Goal: Task Accomplishment & Management: Manage account settings

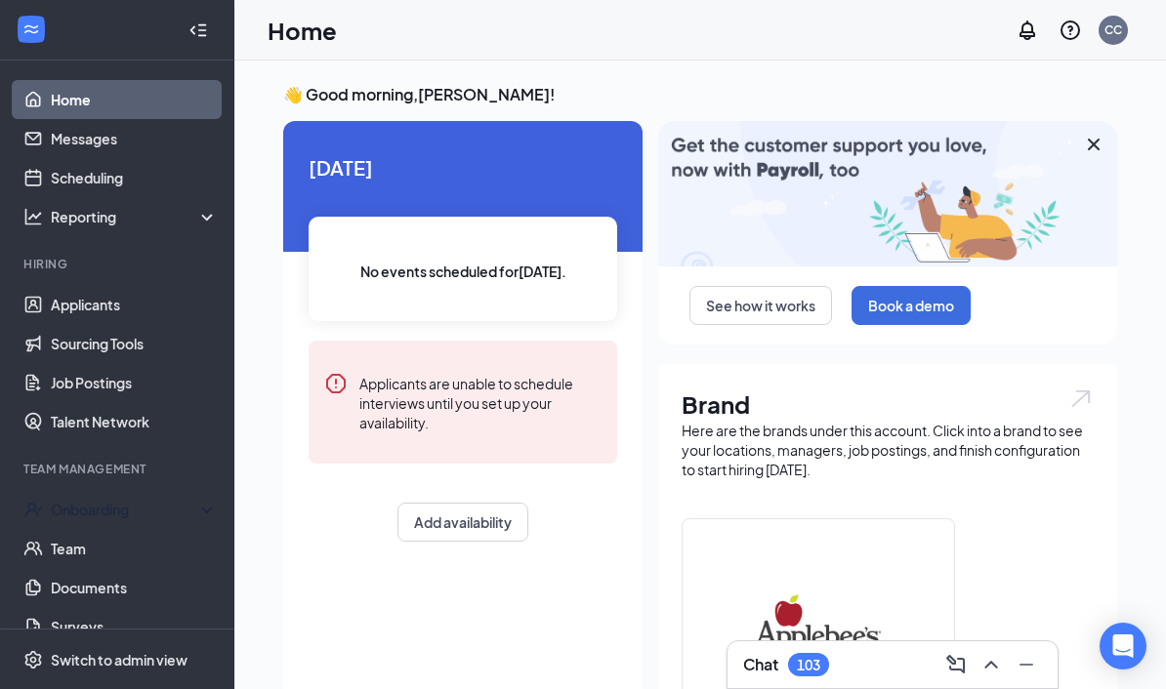
click at [131, 508] on div "Onboarding" at bounding box center [126, 510] width 150 height 20
click at [112, 547] on link "Overview" at bounding box center [134, 548] width 167 height 39
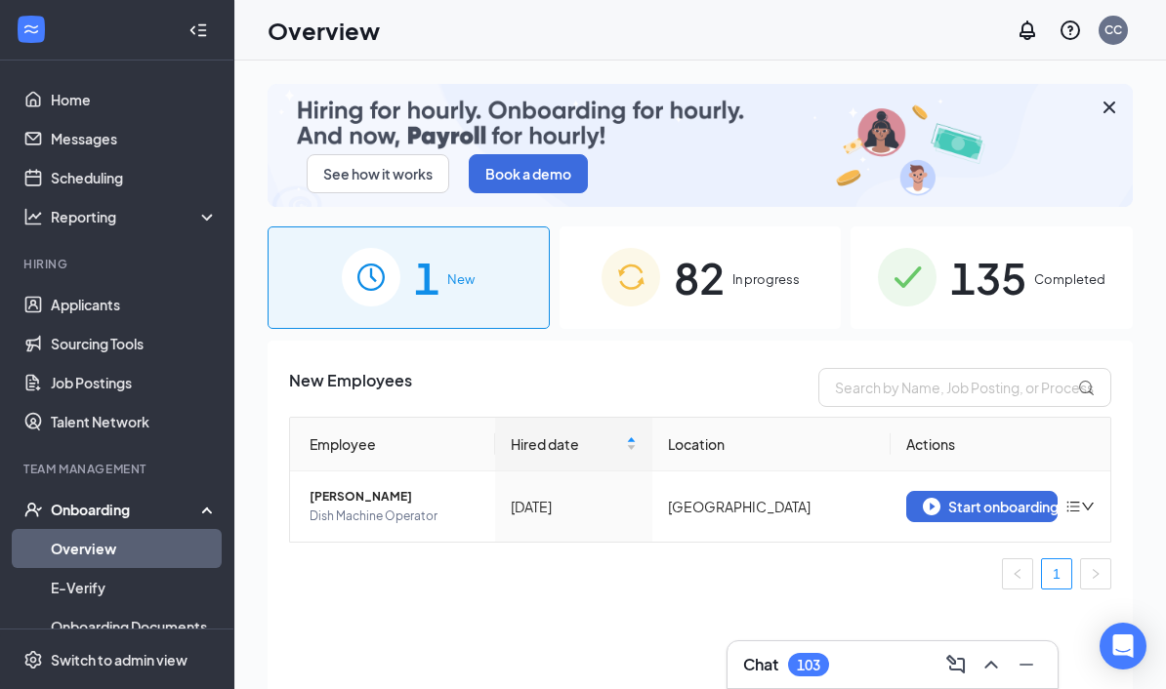
click at [983, 277] on span "135" at bounding box center [988, 277] width 76 height 67
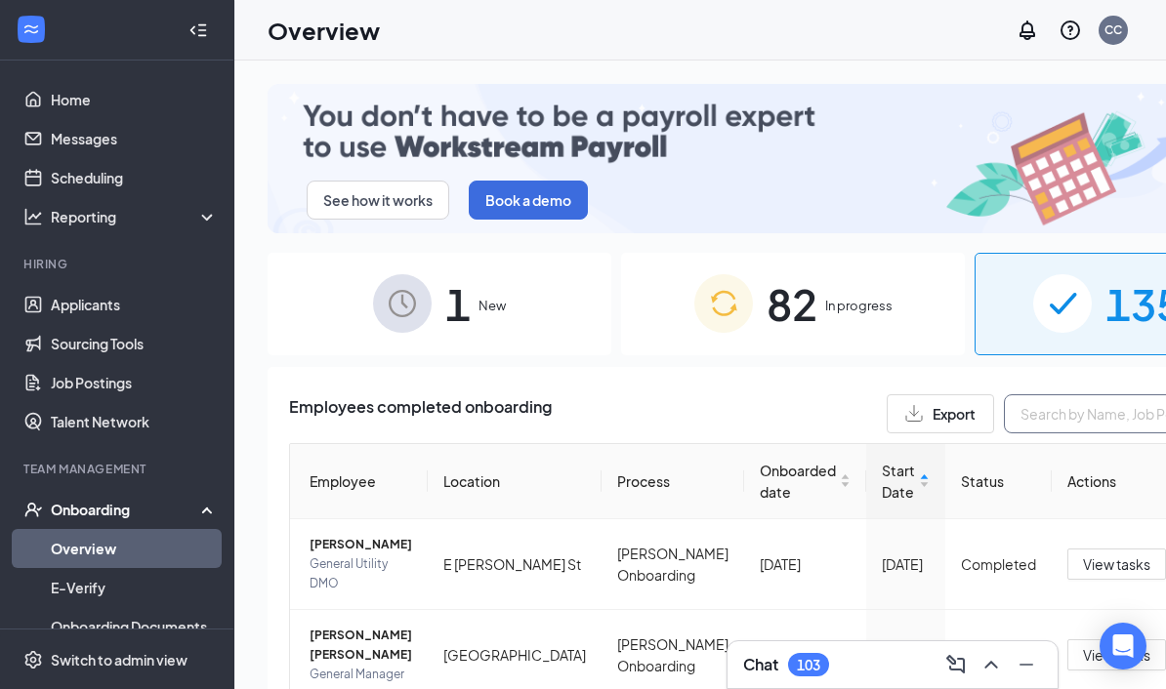
click at [1004, 394] on input "text" at bounding box center [1150, 413] width 293 height 39
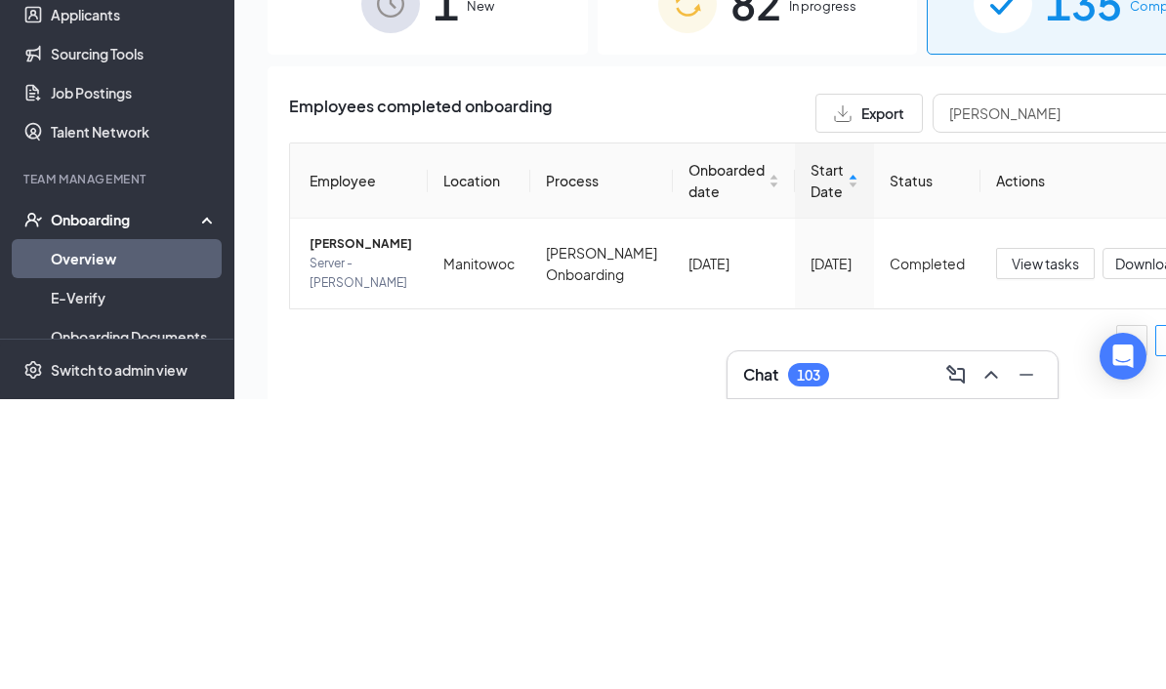
scroll to position [168, 0]
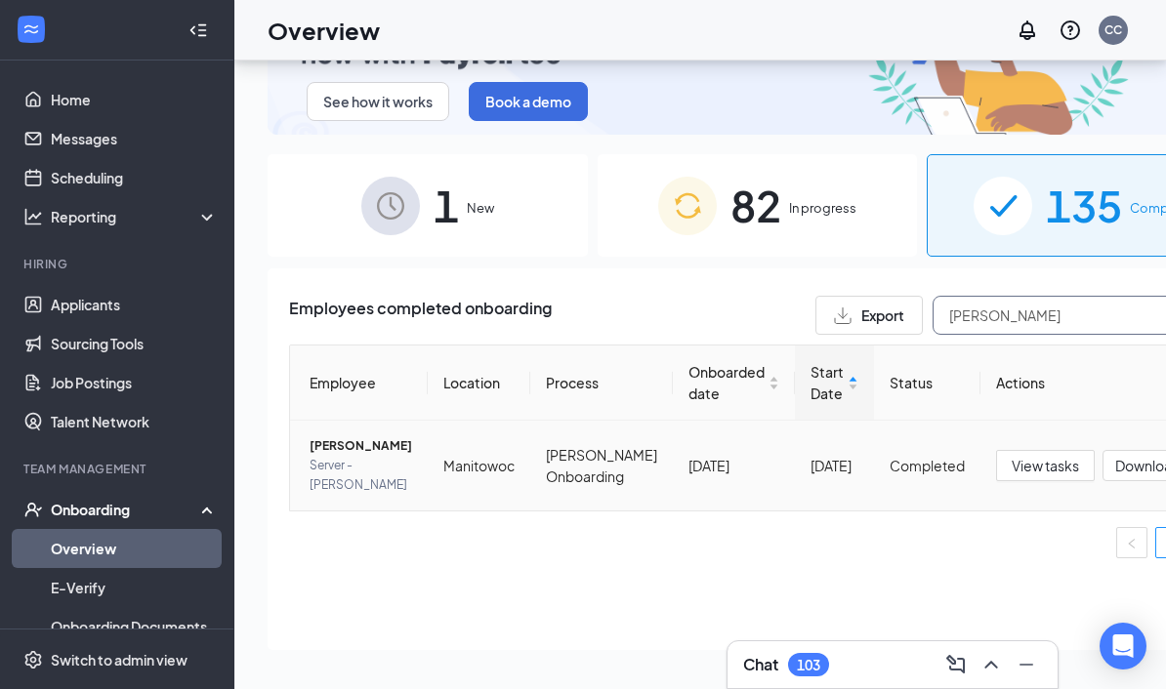
type input "[PERSON_NAME]"
click at [340, 436] on span "[PERSON_NAME]" at bounding box center [361, 446] width 103 height 20
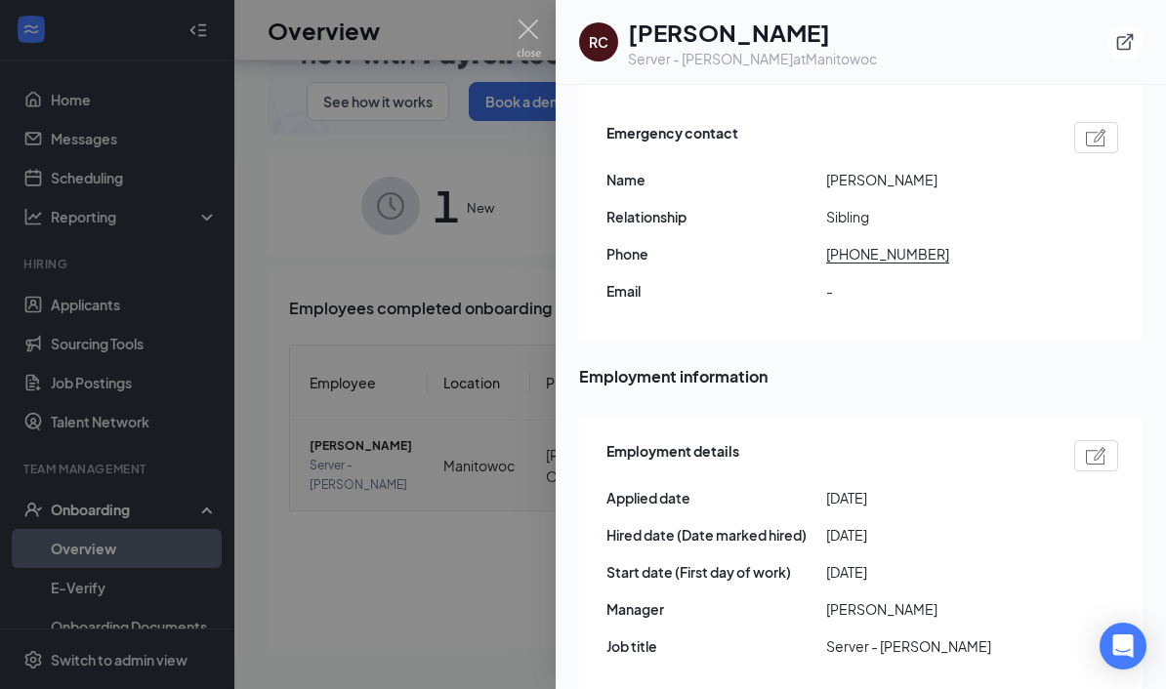
scroll to position [674, 0]
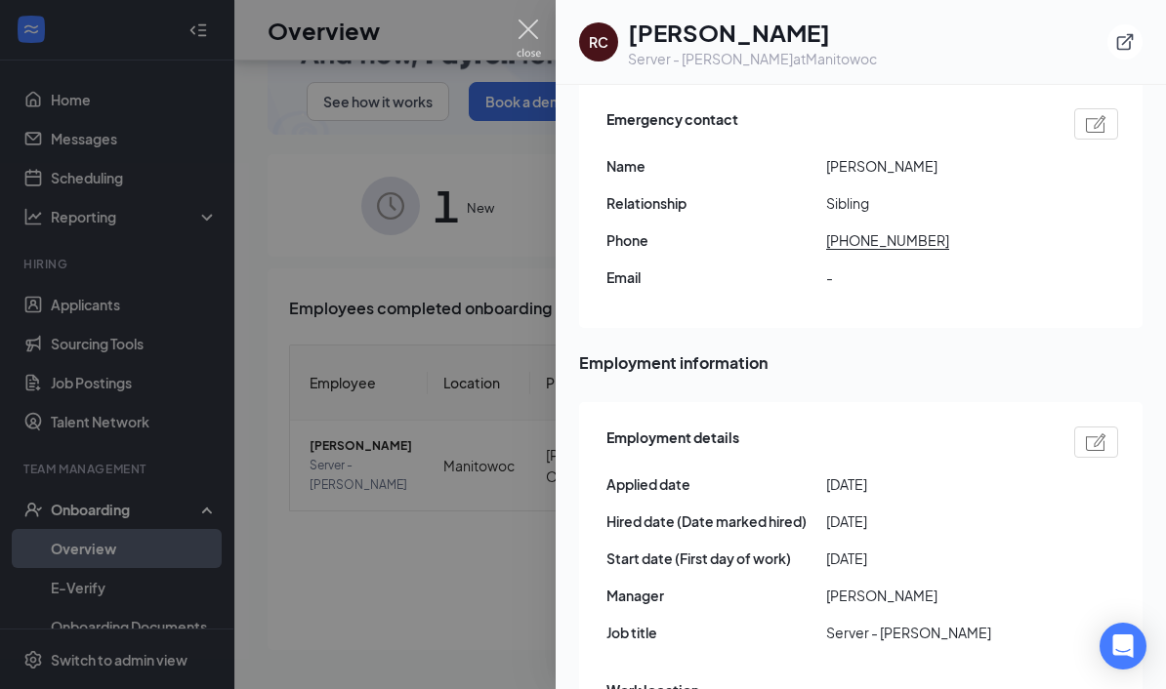
click at [521, 30] on img at bounding box center [529, 39] width 24 height 38
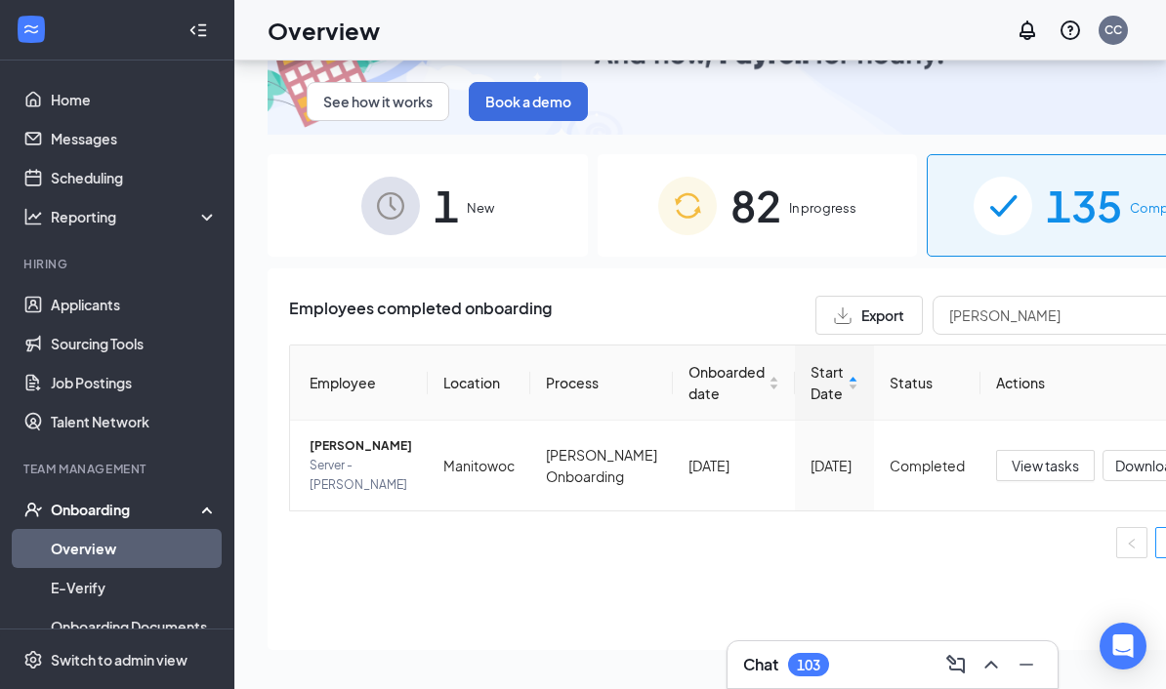
click at [1012, 455] on span "View tasks" at bounding box center [1045, 465] width 67 height 21
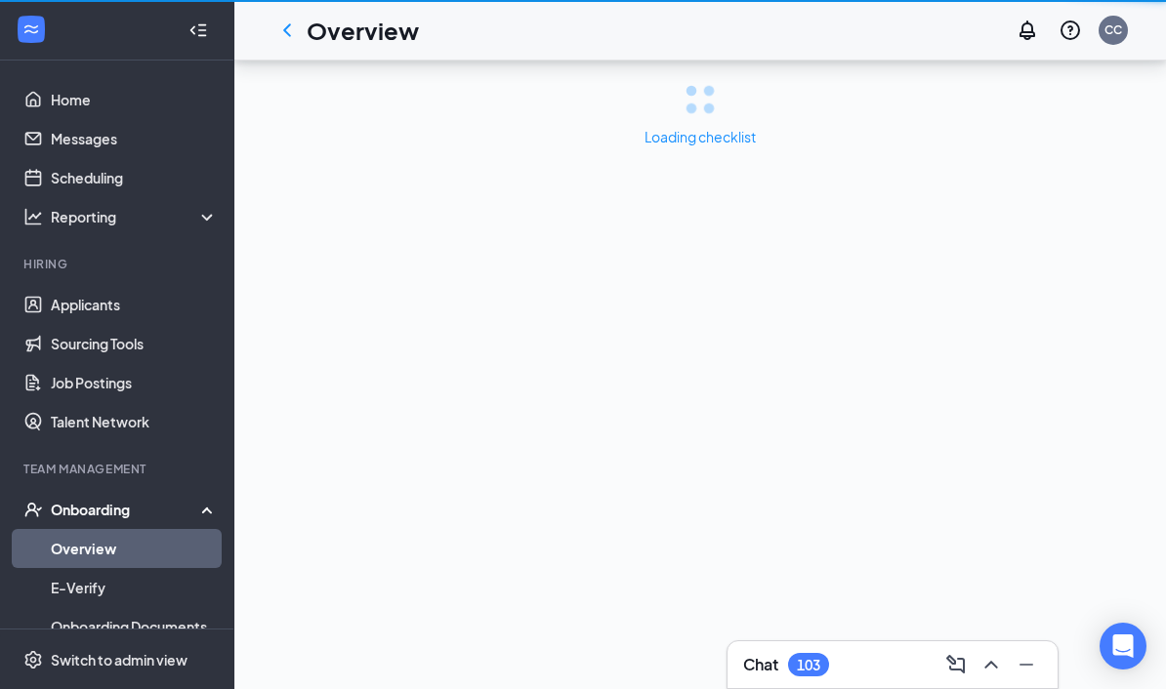
scroll to position [80, 0]
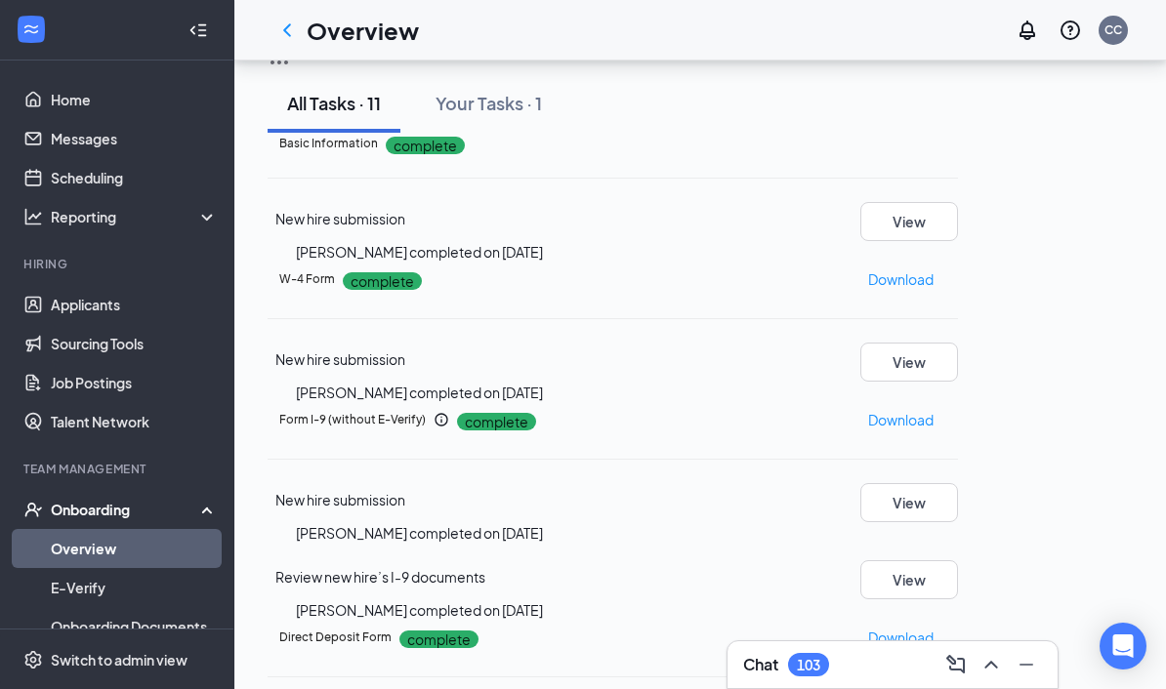
click at [933, 290] on p "Download" at bounding box center [900, 279] width 65 height 21
click at [292, 28] on icon "ChevronLeft" at bounding box center [286, 30] width 23 height 23
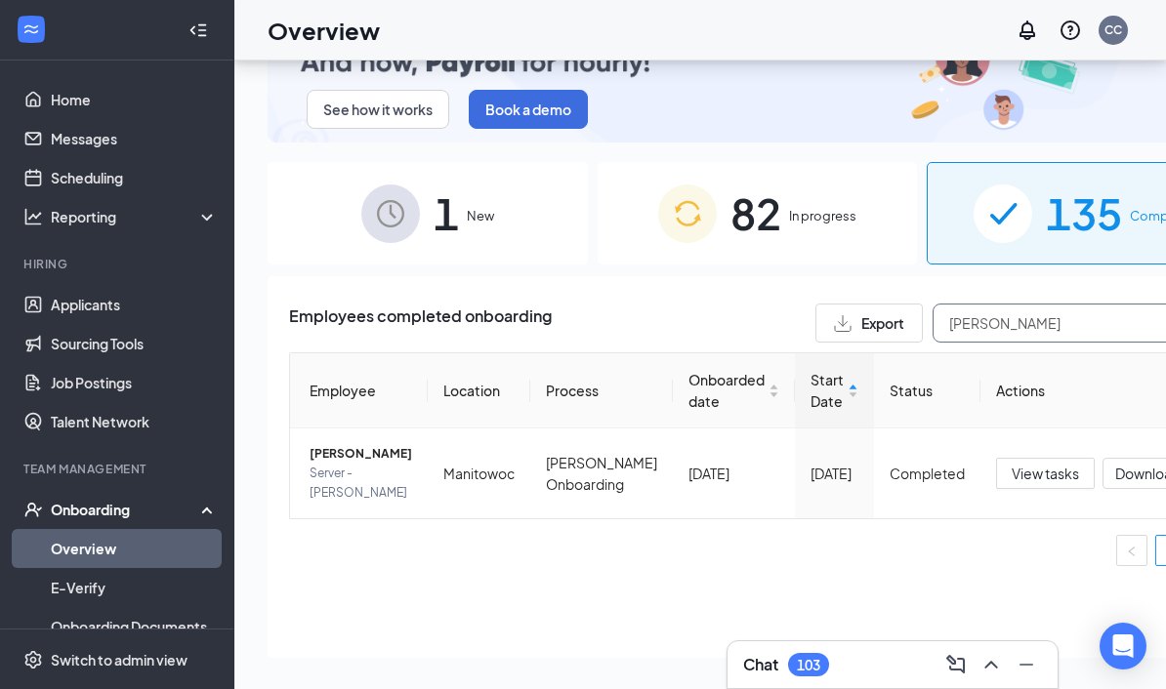
click at [989, 311] on input "[PERSON_NAME]" at bounding box center [1078, 323] width 293 height 39
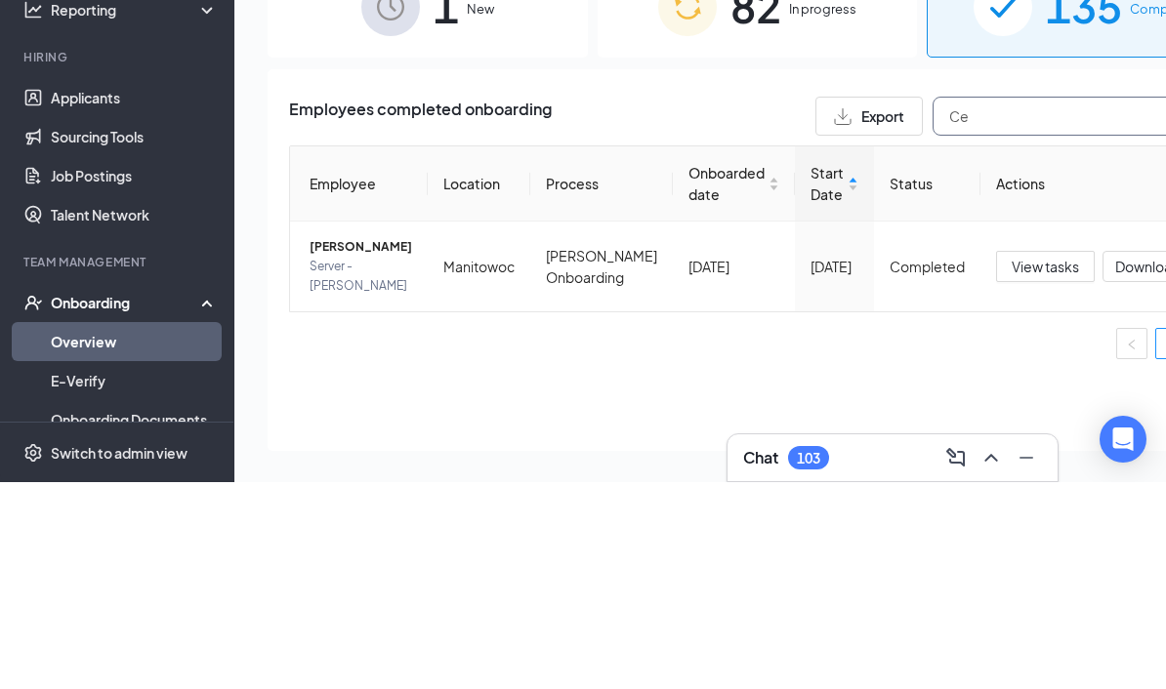
type input "C"
type input "[PERSON_NAME]"
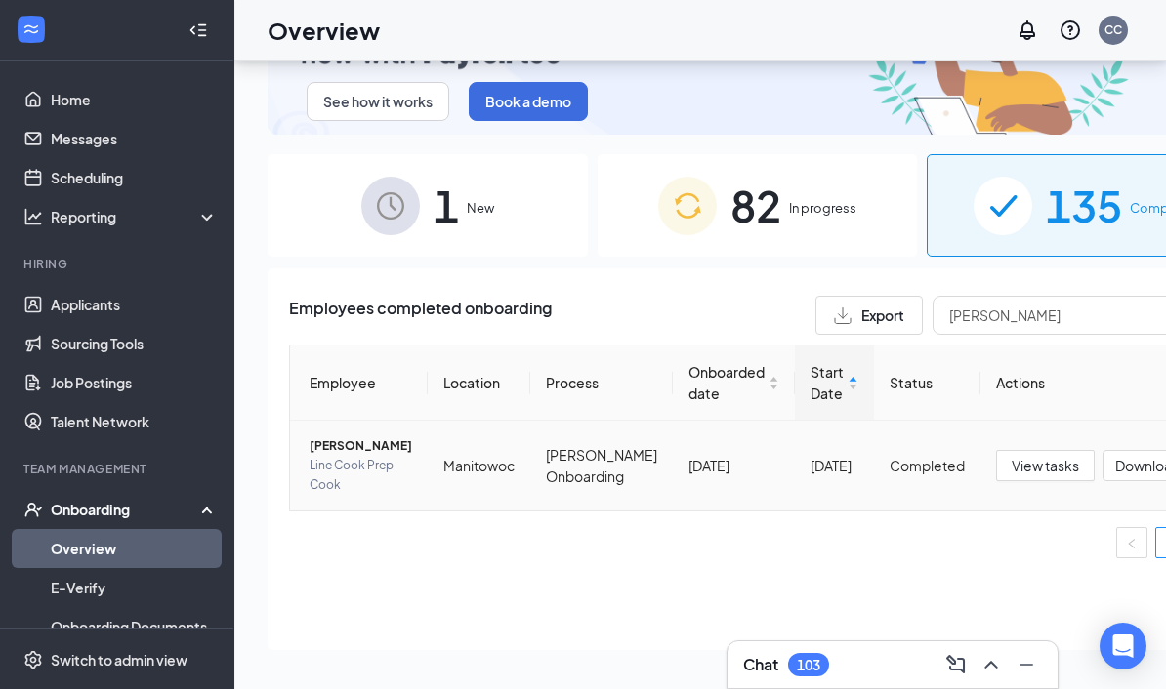
click at [351, 436] on span "[PERSON_NAME]" at bounding box center [361, 446] width 103 height 20
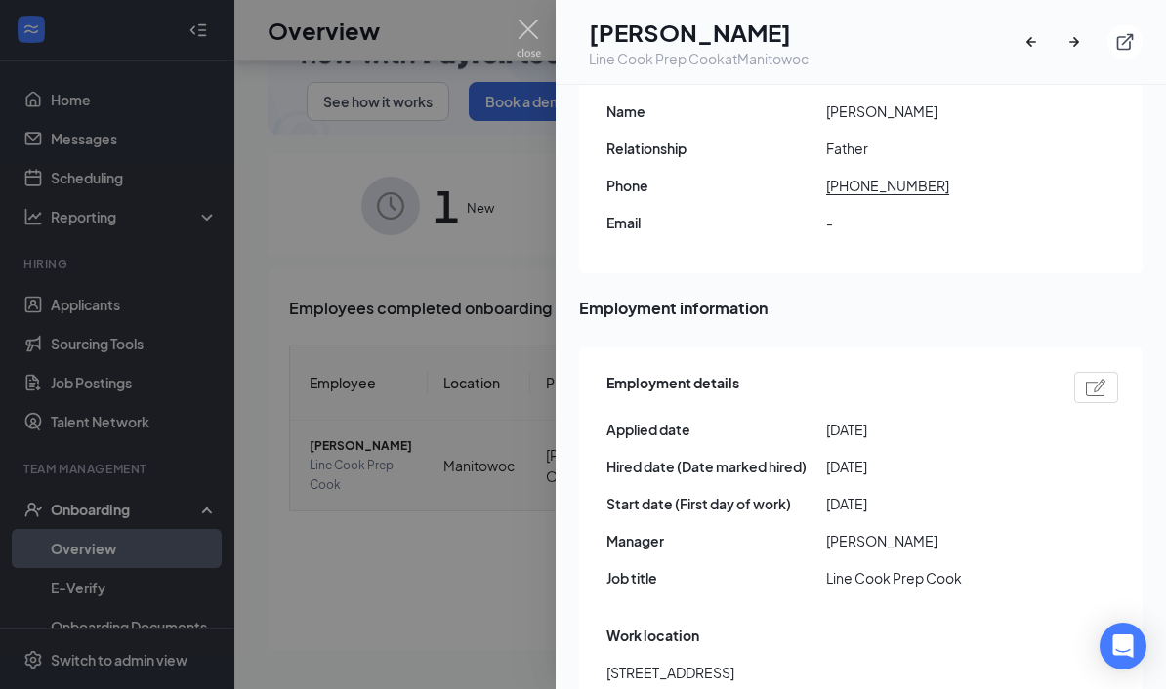
scroll to position [709, 0]
click at [515, 20] on div at bounding box center [583, 344] width 1166 height 689
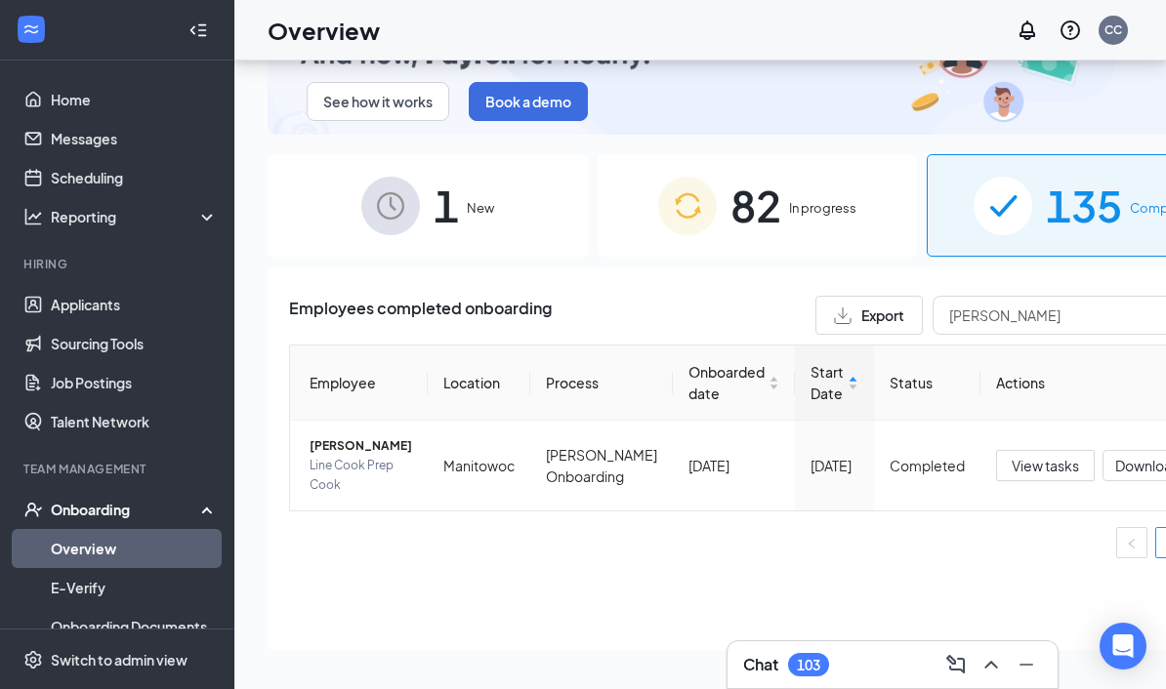
click at [1012, 455] on span "View tasks" at bounding box center [1045, 465] width 67 height 21
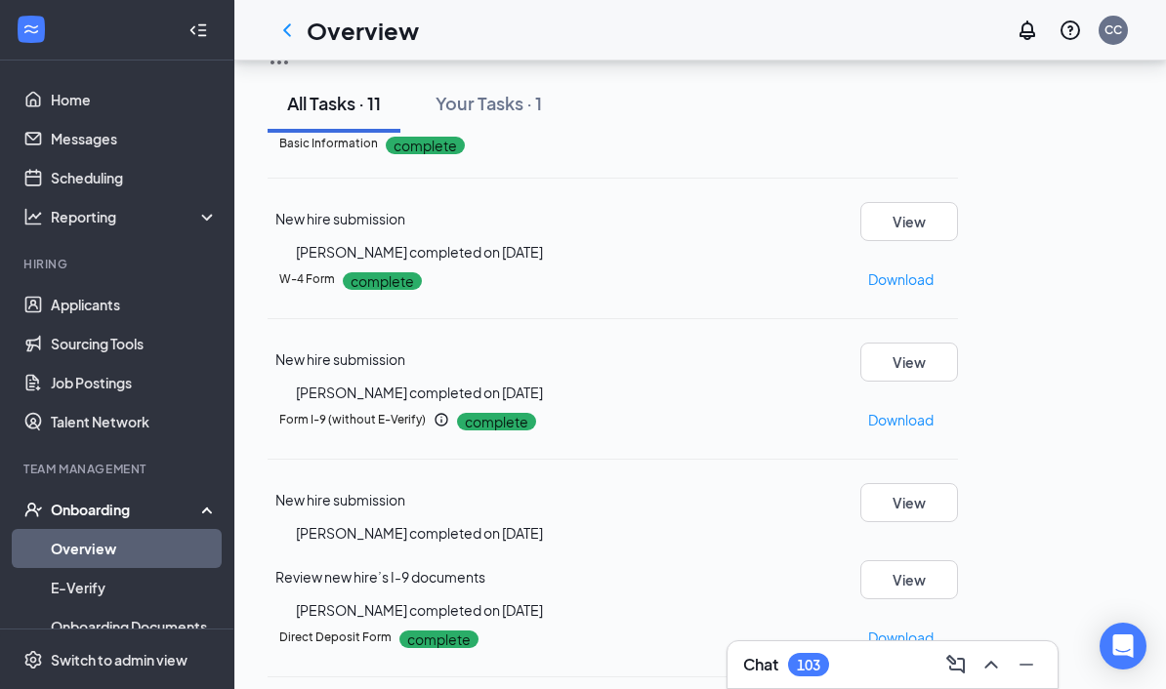
scroll to position [71, 0]
click at [934, 295] on button "Download" at bounding box center [900, 279] width 67 height 31
click at [277, 28] on icon "ChevronLeft" at bounding box center [286, 30] width 23 height 23
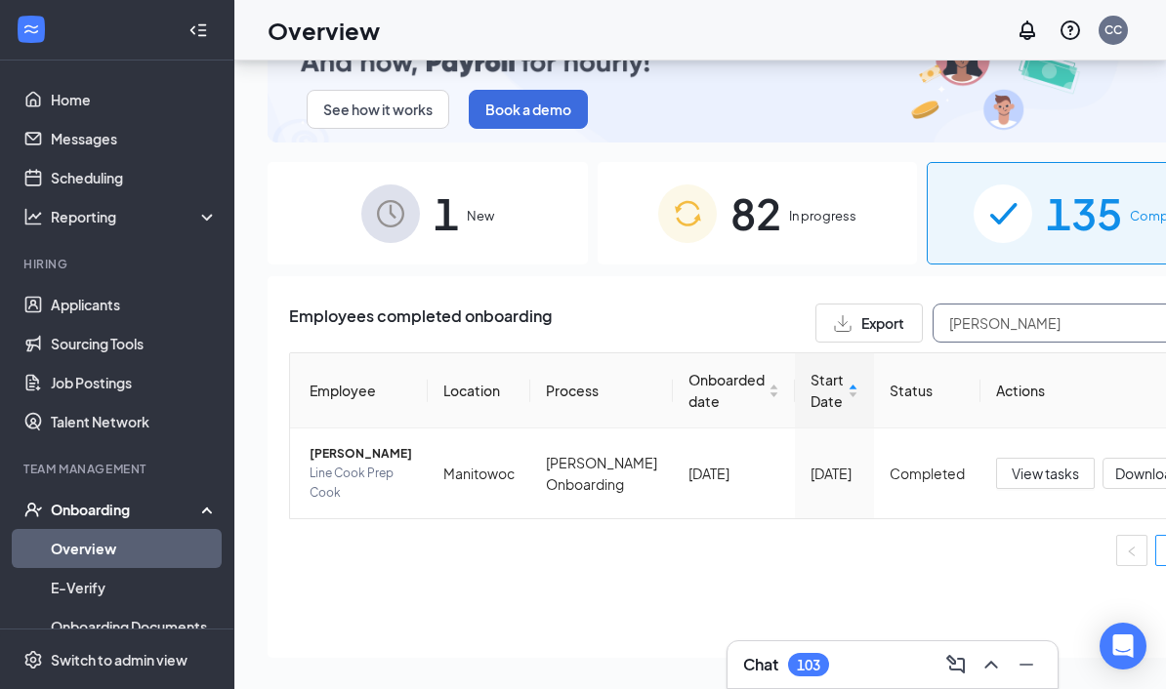
click at [979, 314] on input "[PERSON_NAME]" at bounding box center [1078, 323] width 293 height 39
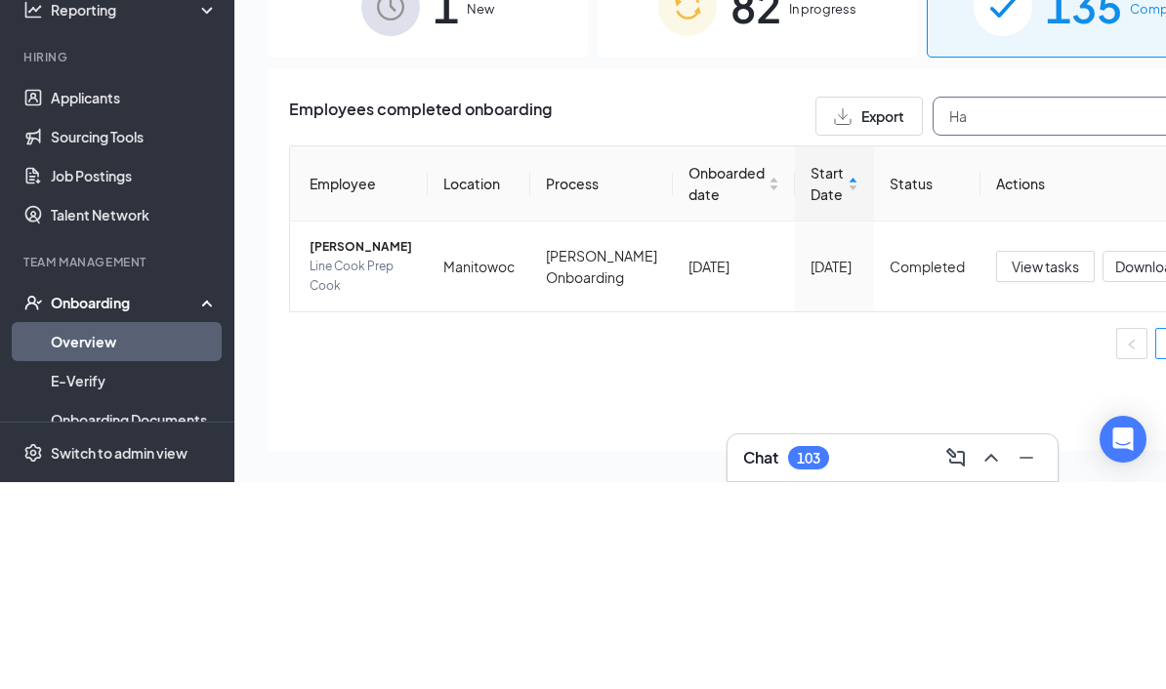
type input "H"
type input "[PERSON_NAME]"
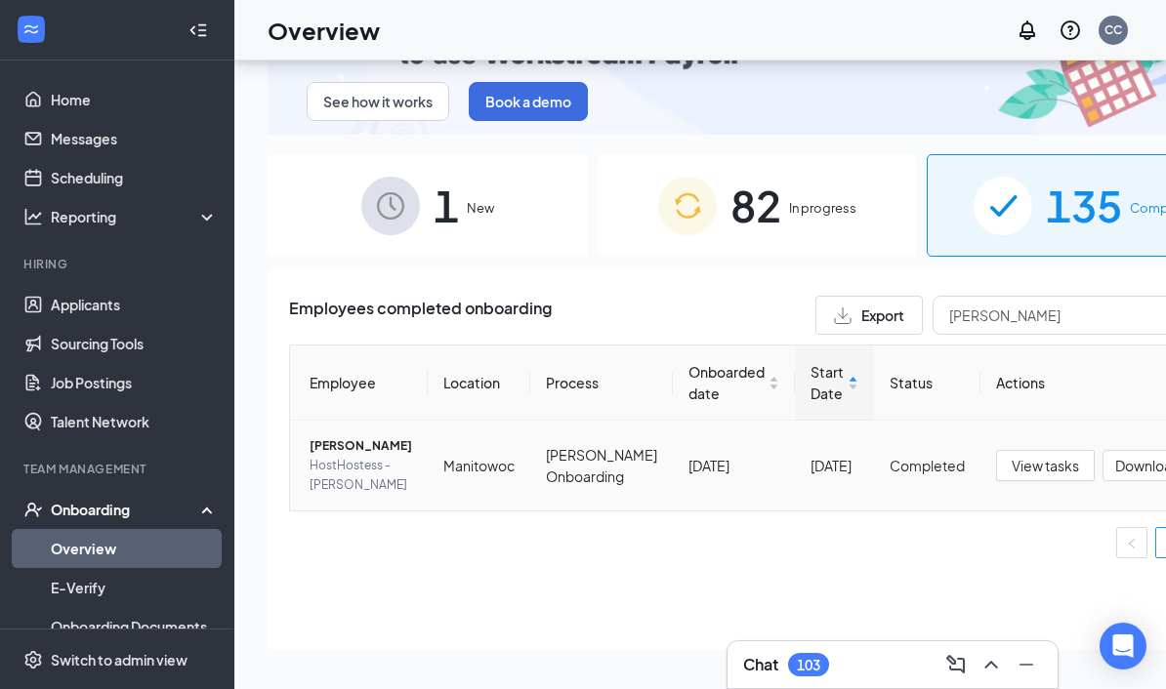
click at [338, 436] on span "[PERSON_NAME]" at bounding box center [361, 446] width 103 height 20
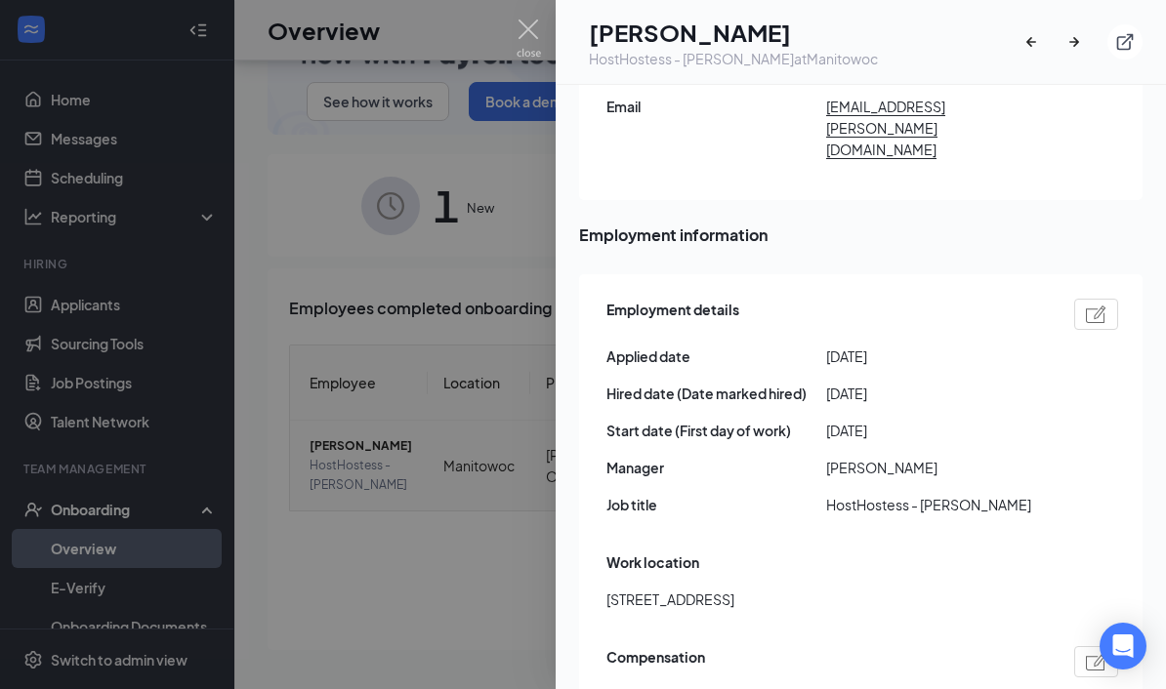
scroll to position [825, 0]
click at [524, 33] on img at bounding box center [529, 39] width 24 height 38
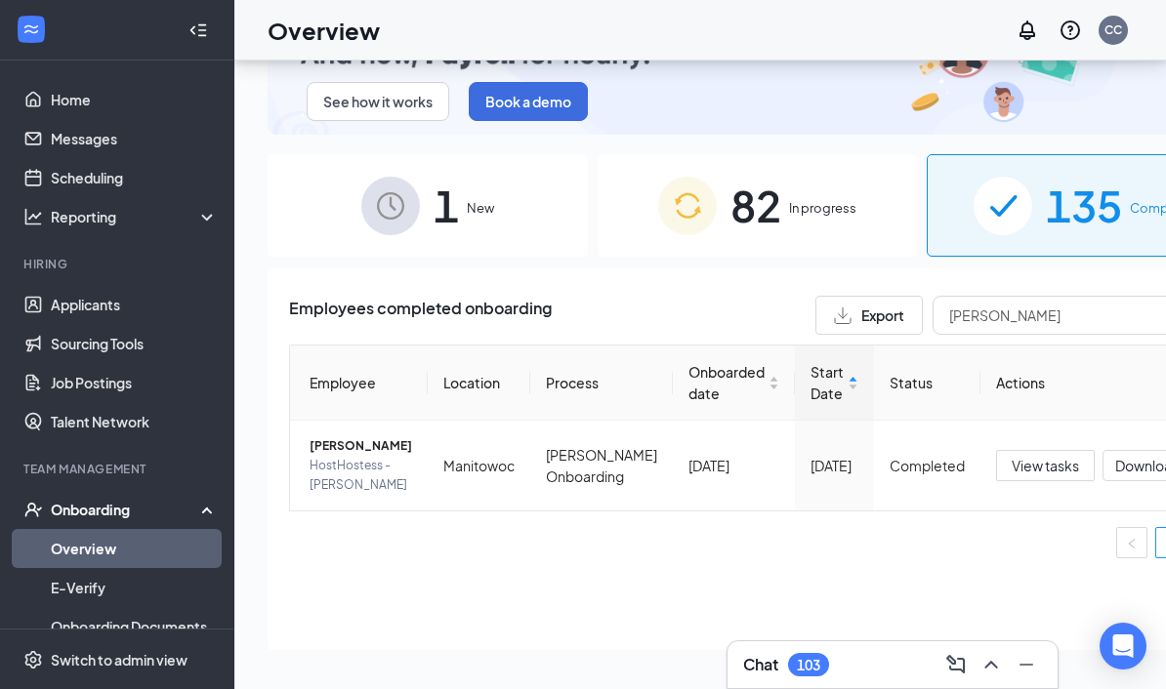
click at [1012, 455] on span "View tasks" at bounding box center [1045, 465] width 67 height 21
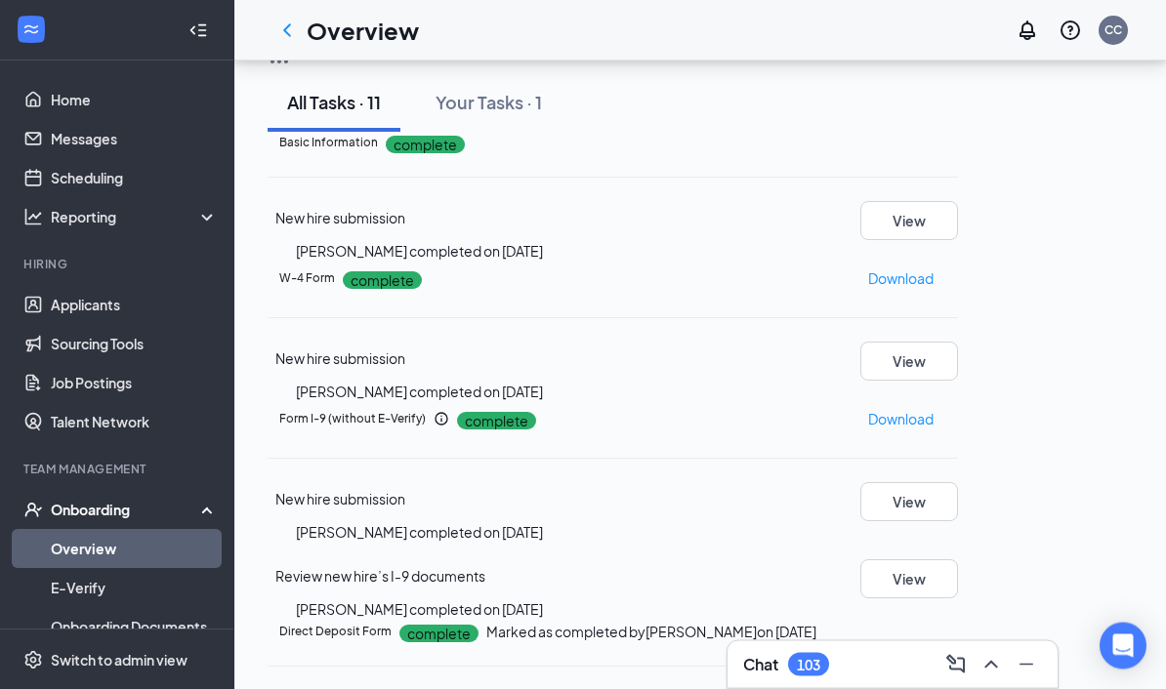
scroll to position [104, 0]
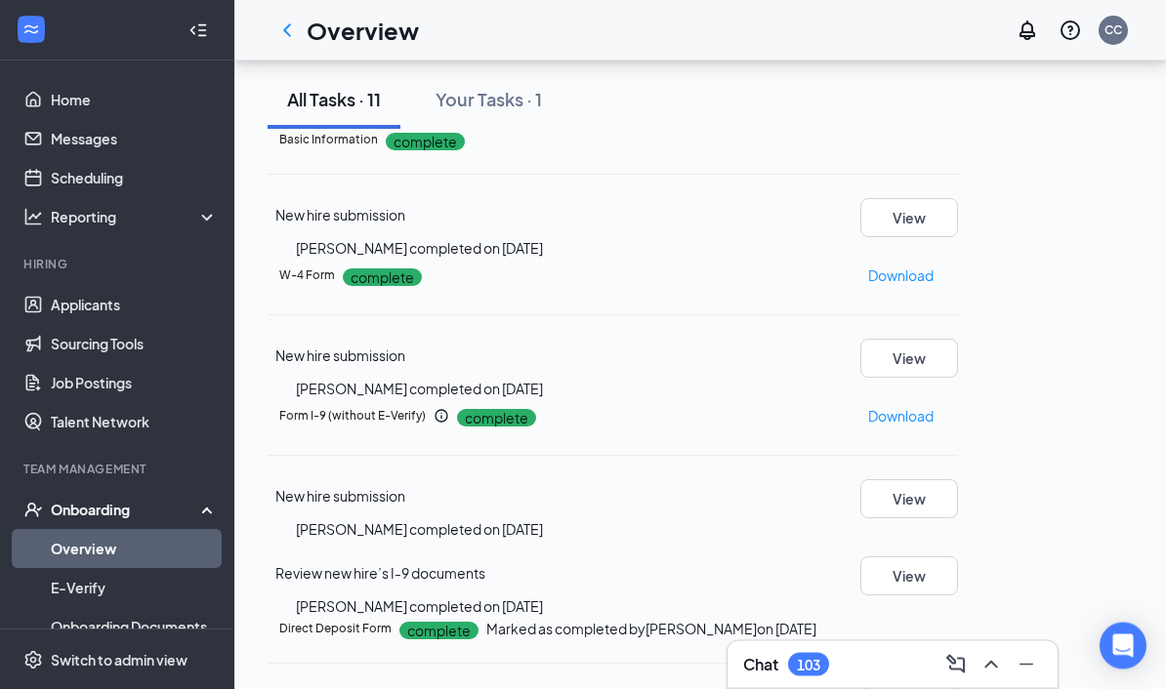
click at [933, 287] on p "Download" at bounding box center [900, 276] width 65 height 21
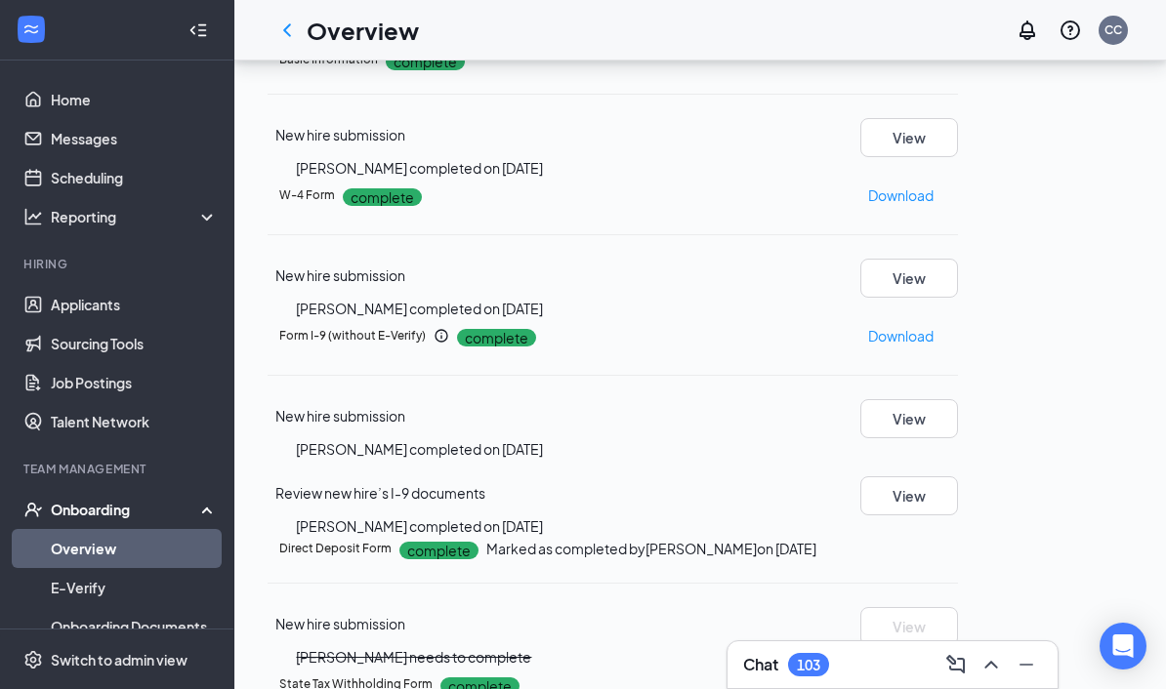
click at [291, 38] on icon "ChevronLeft" at bounding box center [286, 30] width 23 height 23
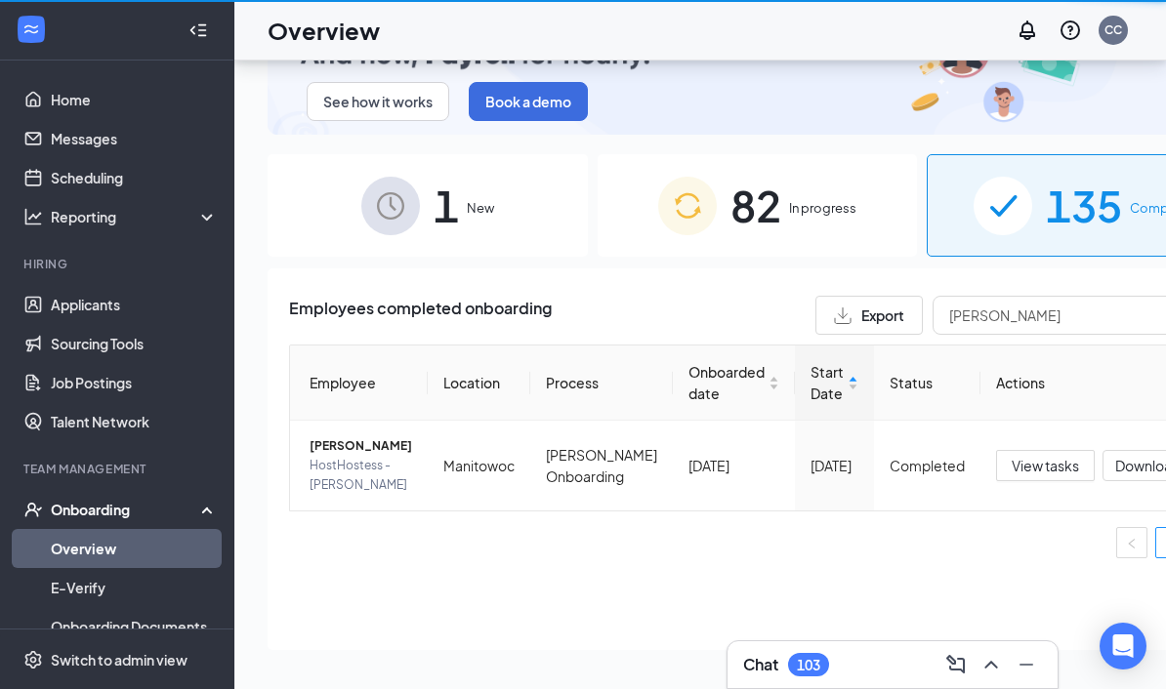
scroll to position [168, 0]
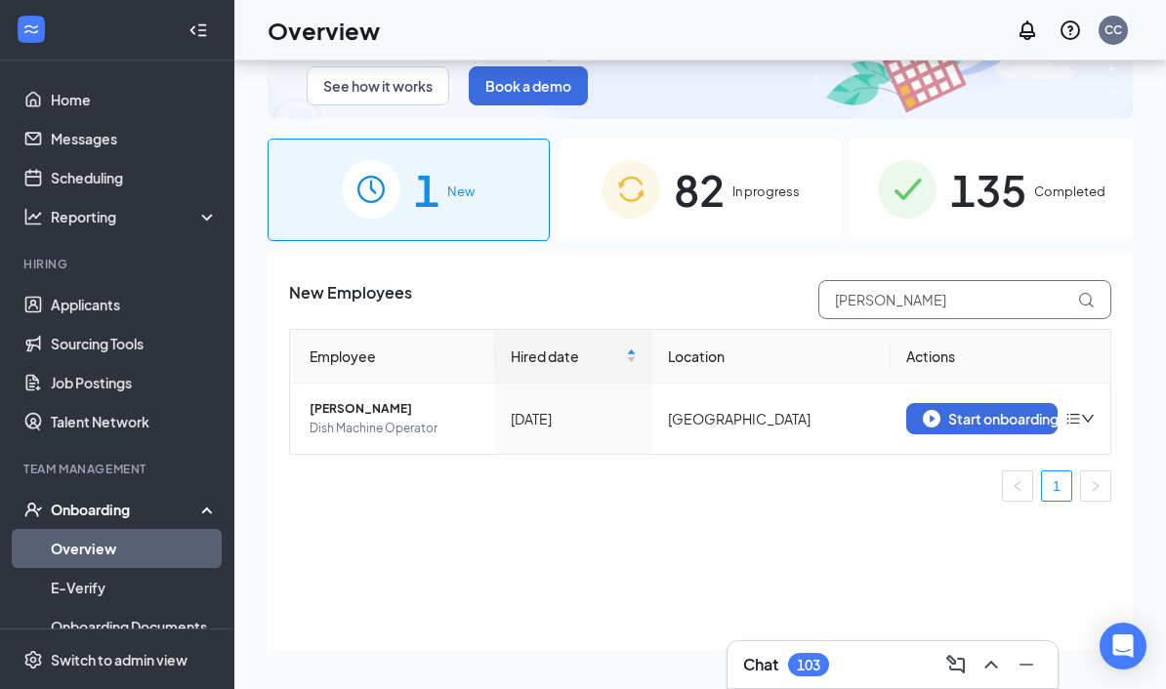
click at [958, 280] on input "[PERSON_NAME]" at bounding box center [964, 299] width 293 height 39
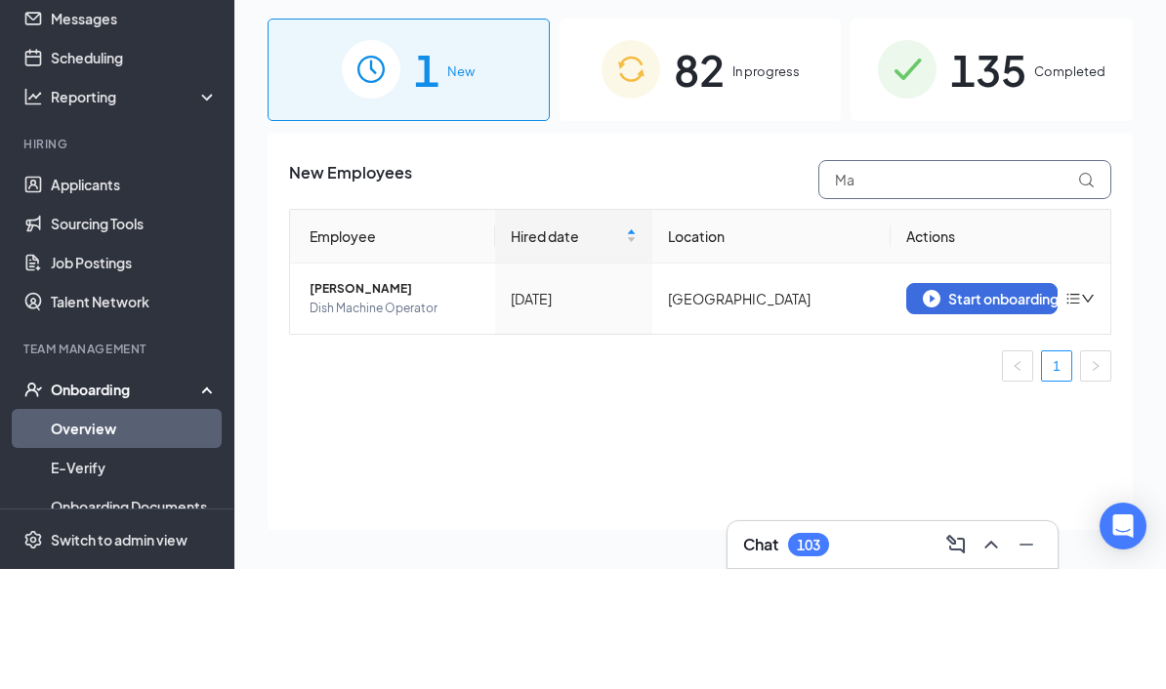
type input "M"
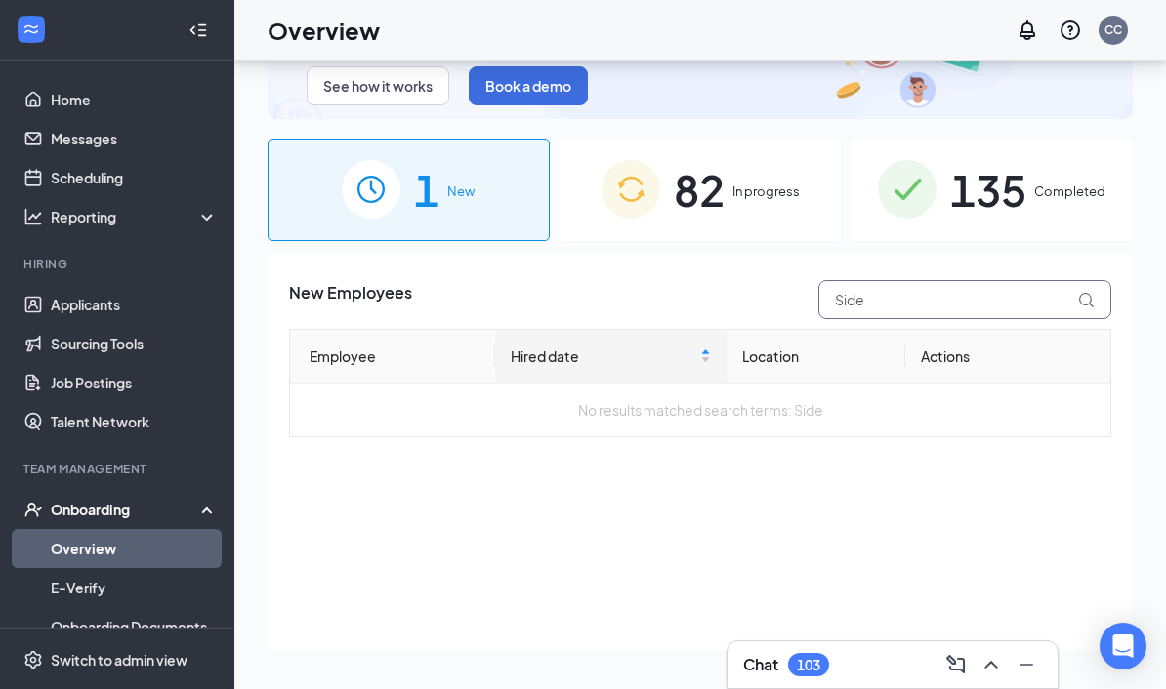
click at [966, 280] on input "Side" at bounding box center [964, 299] width 293 height 39
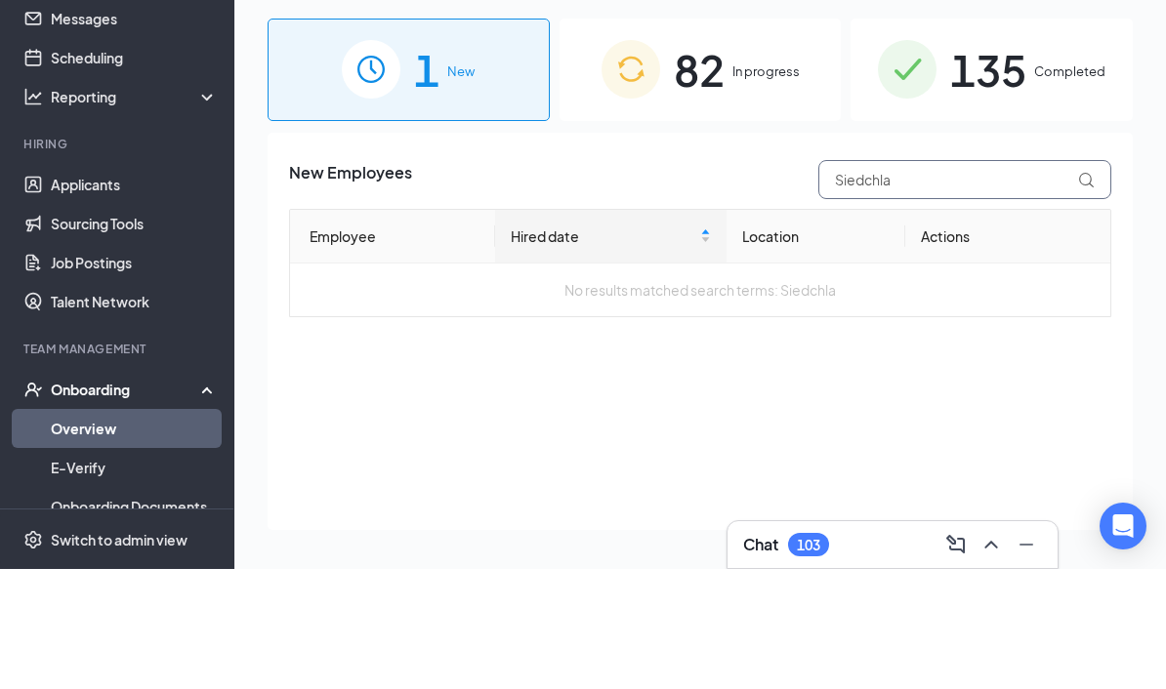
type input "Siedchlag"
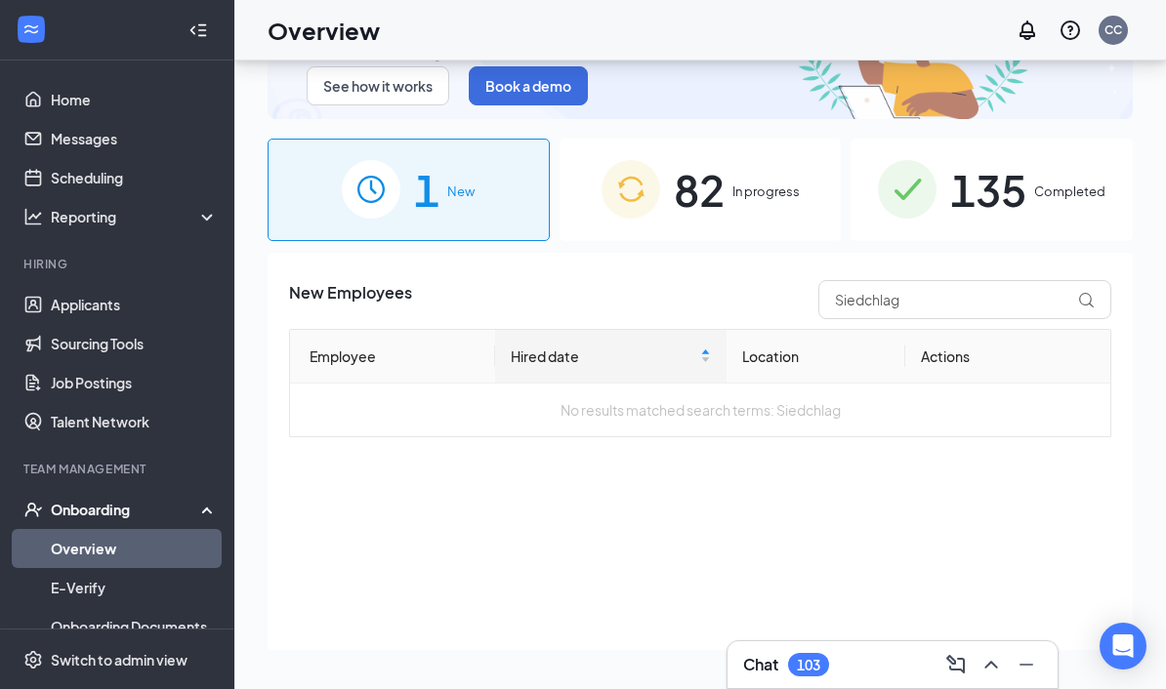
click at [1002, 156] on span "135" at bounding box center [988, 189] width 76 height 67
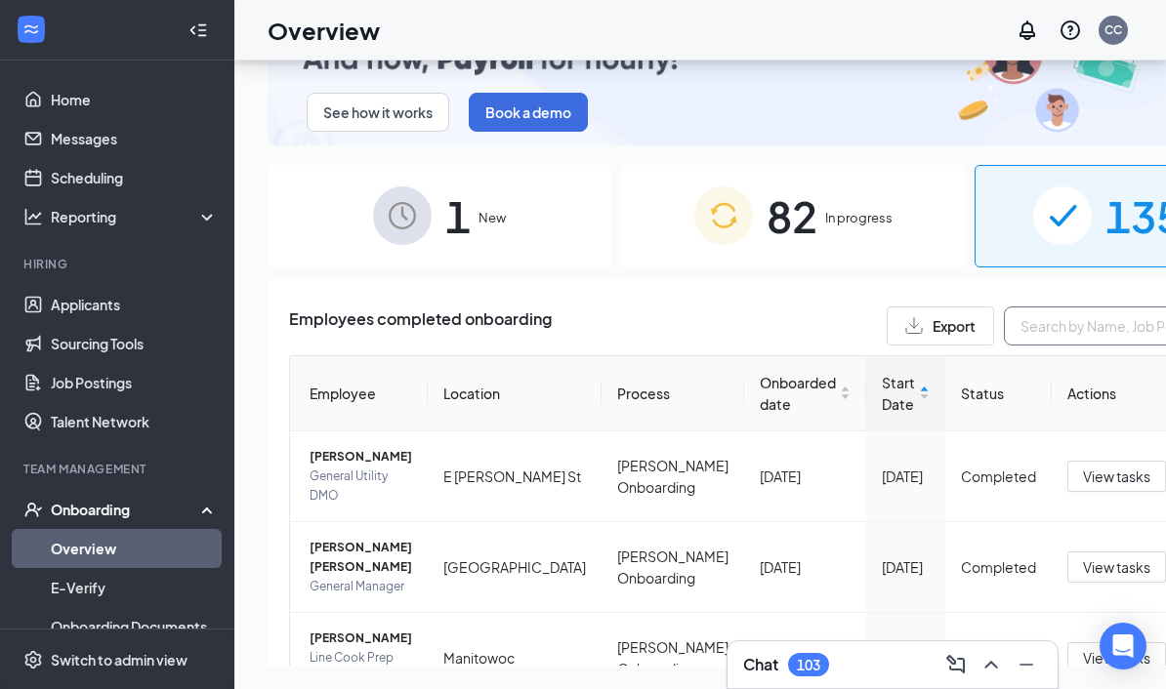
click at [1004, 307] on input "text" at bounding box center [1150, 326] width 293 height 39
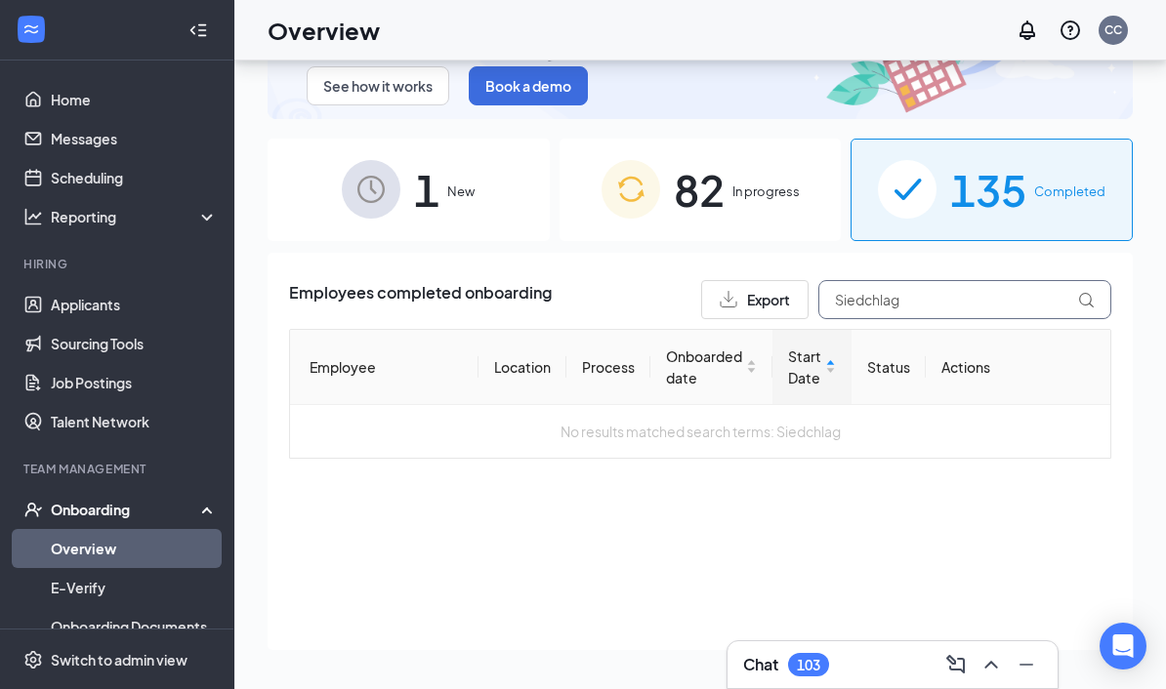
click at [1001, 280] on input "Siedchlag" at bounding box center [964, 299] width 293 height 39
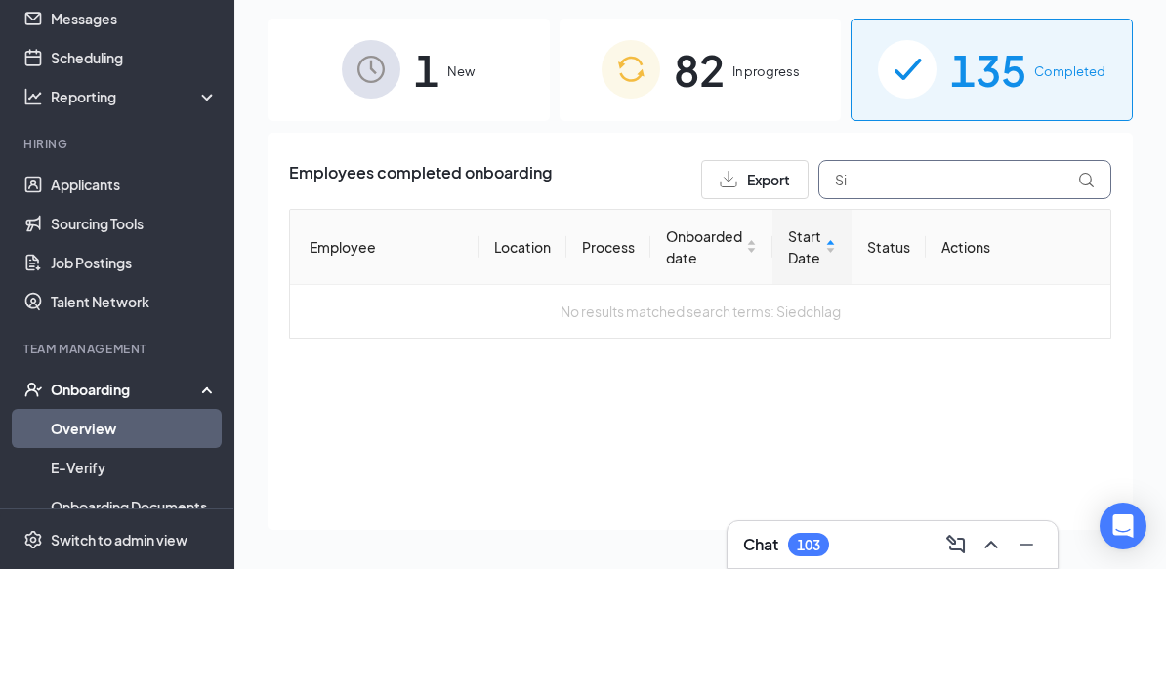
type input "S"
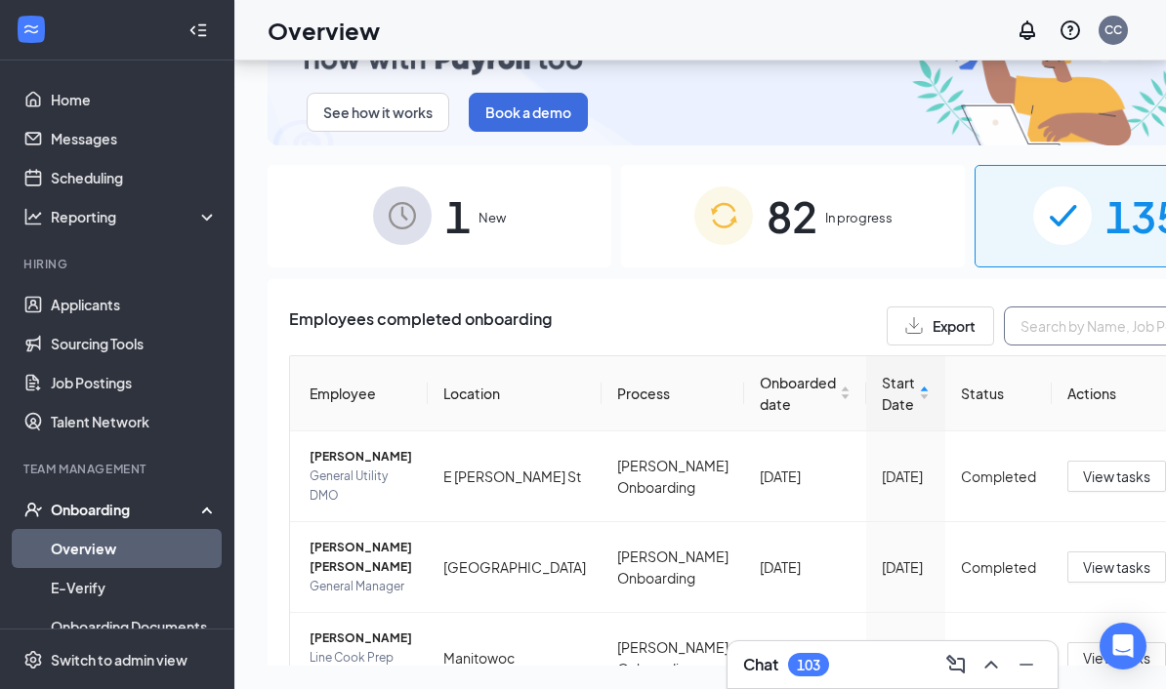
click at [1004, 307] on input "text" at bounding box center [1150, 326] width 293 height 39
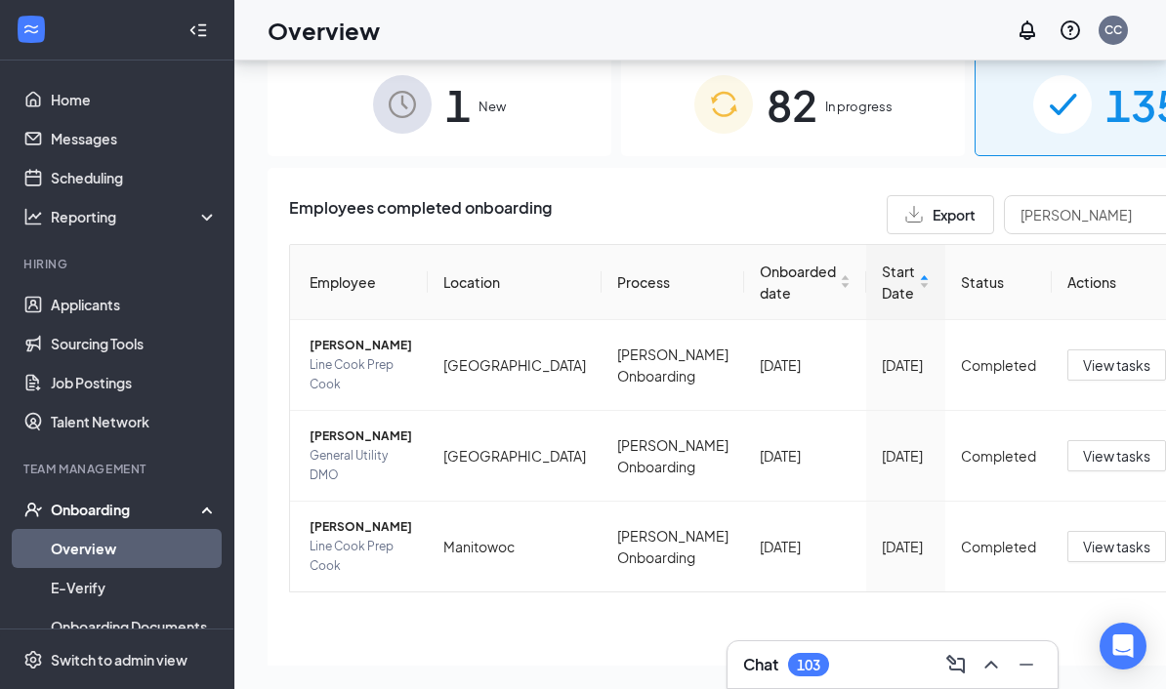
scroll to position [112, 0]
type input "[PERSON_NAME]"
click at [351, 517] on span "[PERSON_NAME]" at bounding box center [361, 527] width 103 height 20
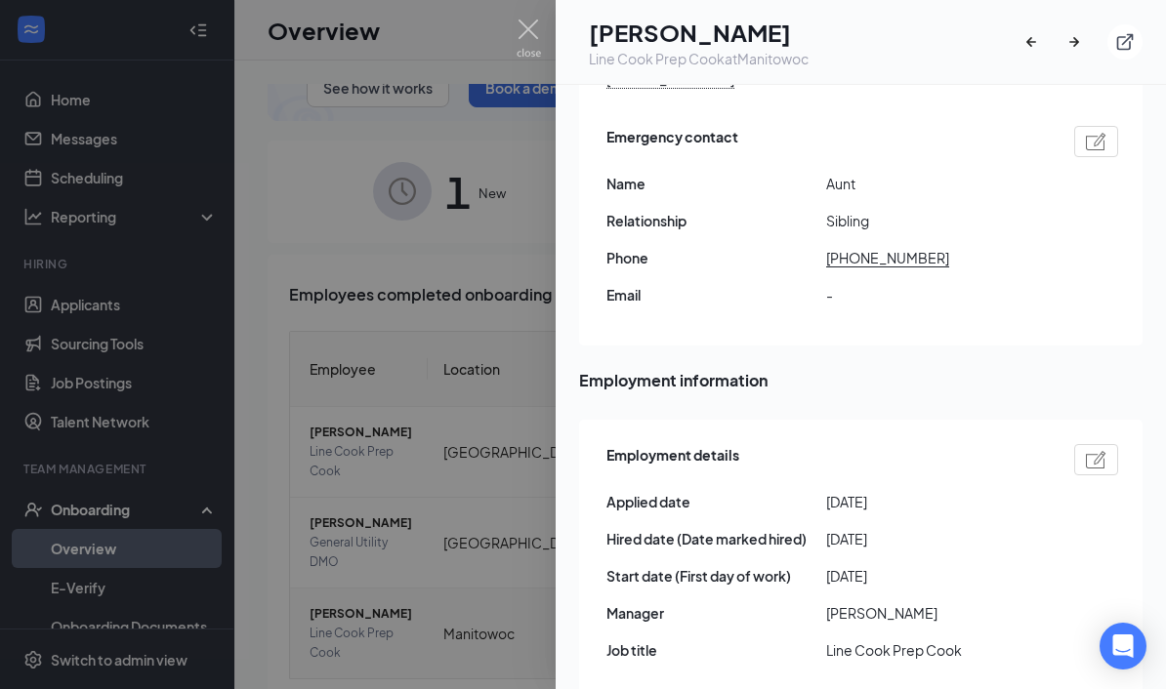
scroll to position [638, 0]
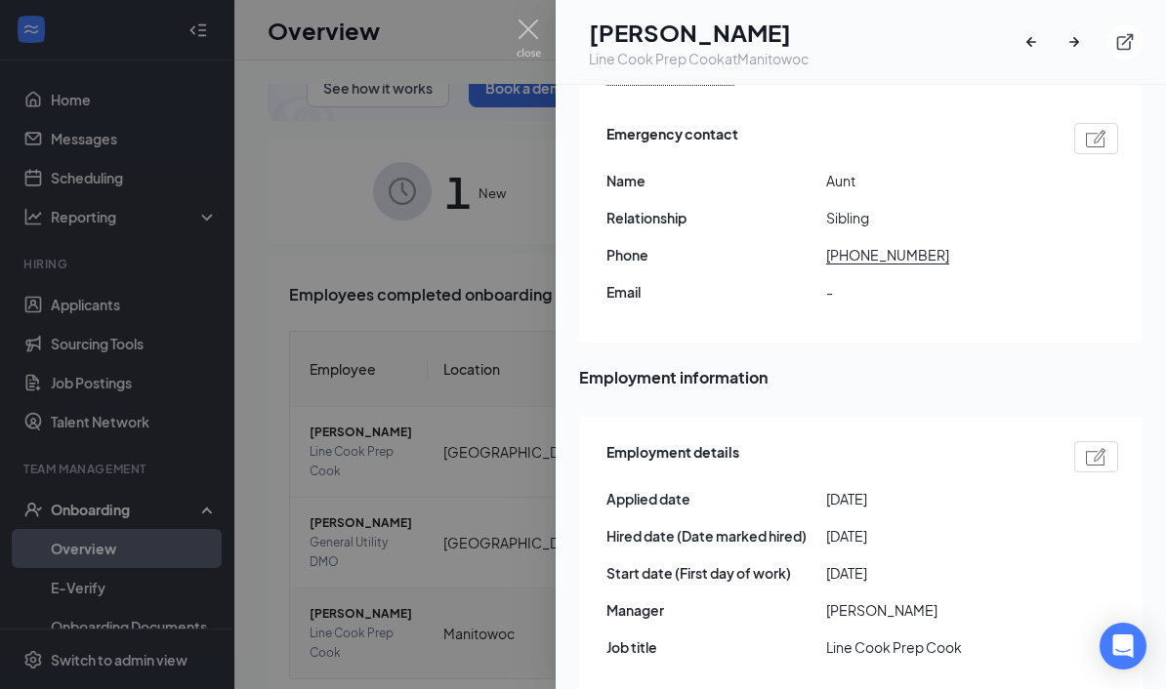
click at [541, 35] on div at bounding box center [583, 344] width 1166 height 689
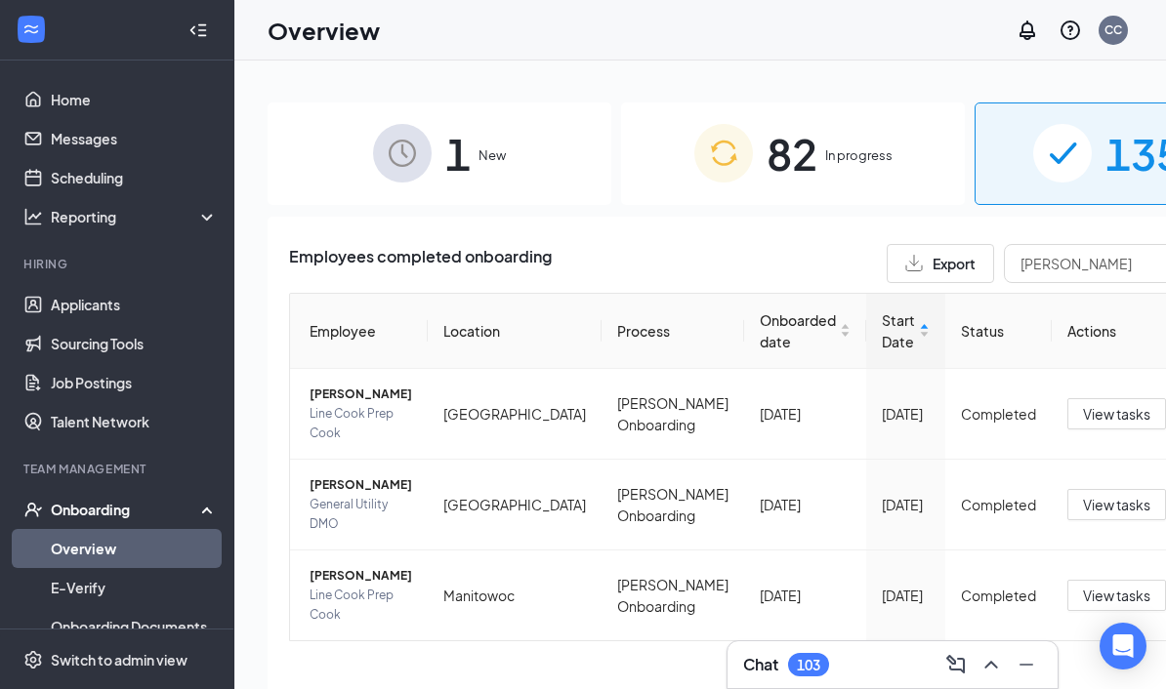
scroll to position [149, 0]
click at [1067, 612] on button "View tasks" at bounding box center [1116, 596] width 99 height 31
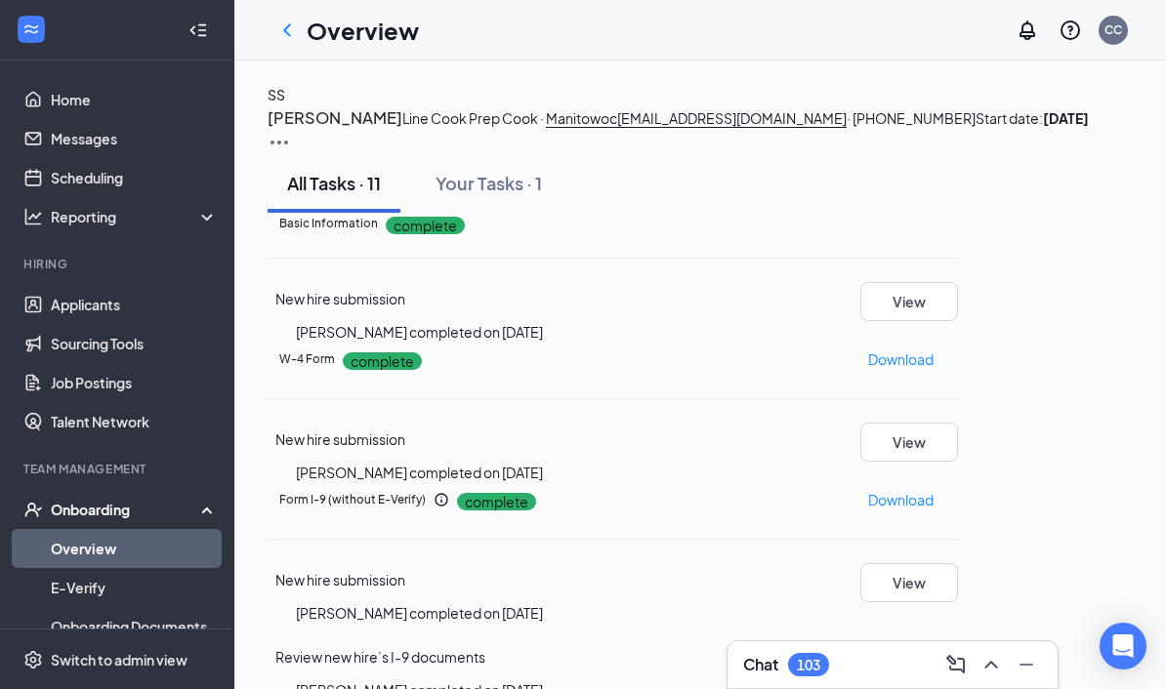
click at [933, 370] on p "Download" at bounding box center [900, 359] width 65 height 21
click at [293, 29] on icon "ChevronLeft" at bounding box center [286, 30] width 23 height 23
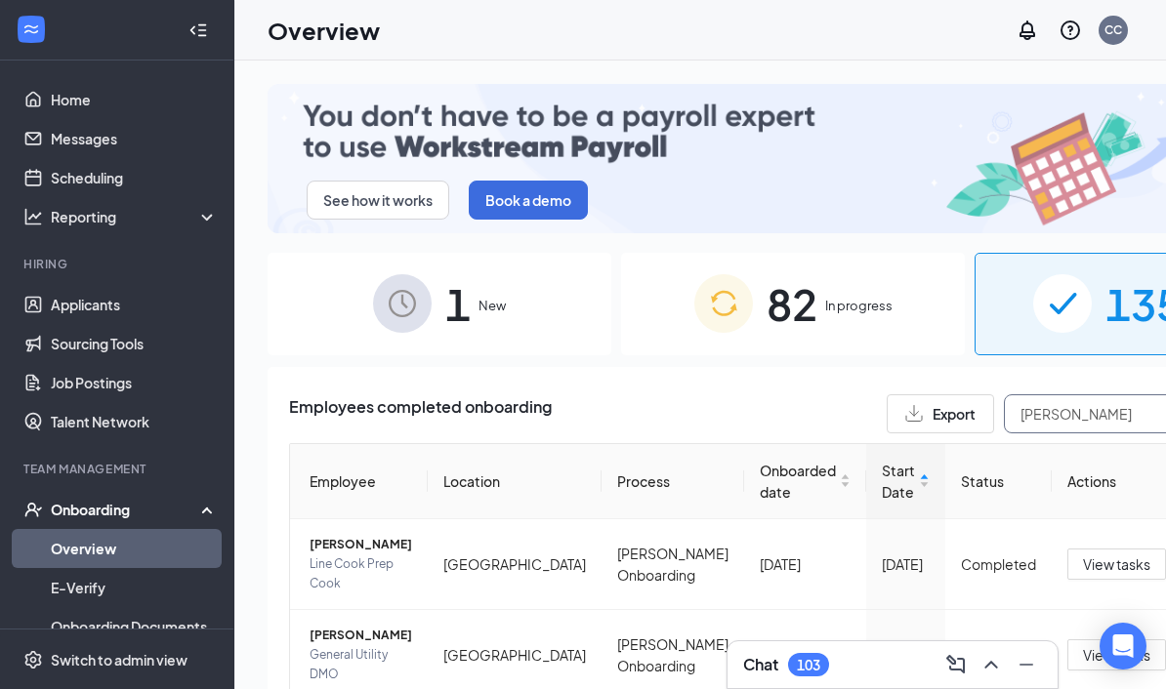
click at [1004, 394] on input "[PERSON_NAME]" at bounding box center [1150, 413] width 293 height 39
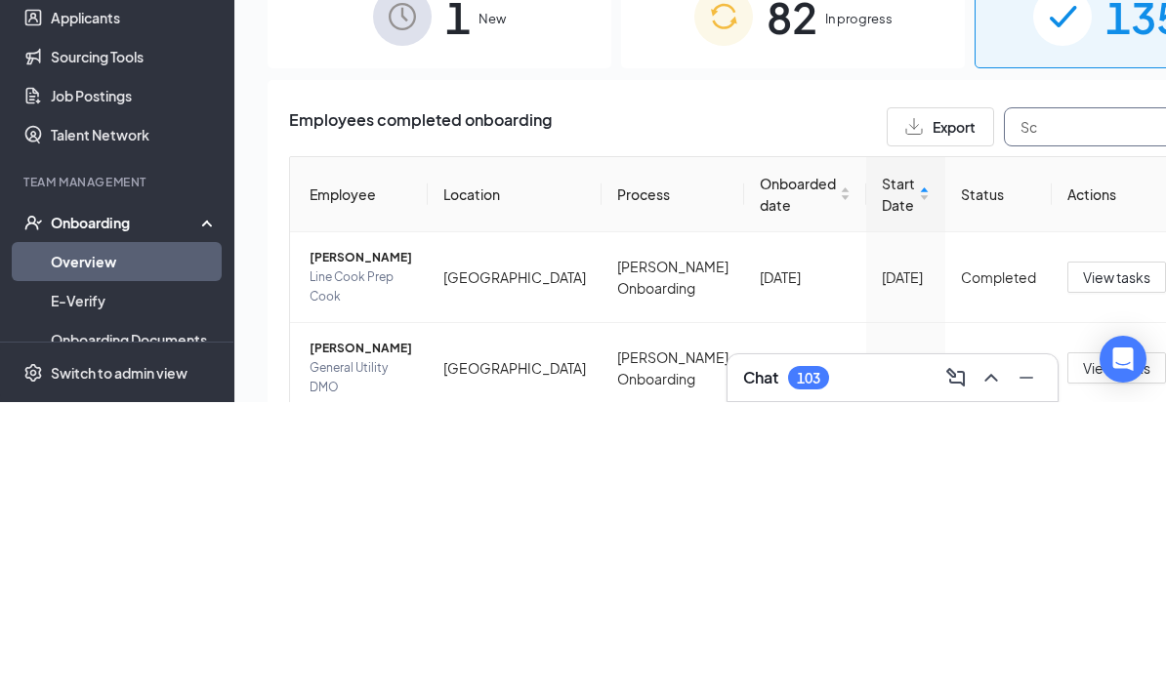
type input "S"
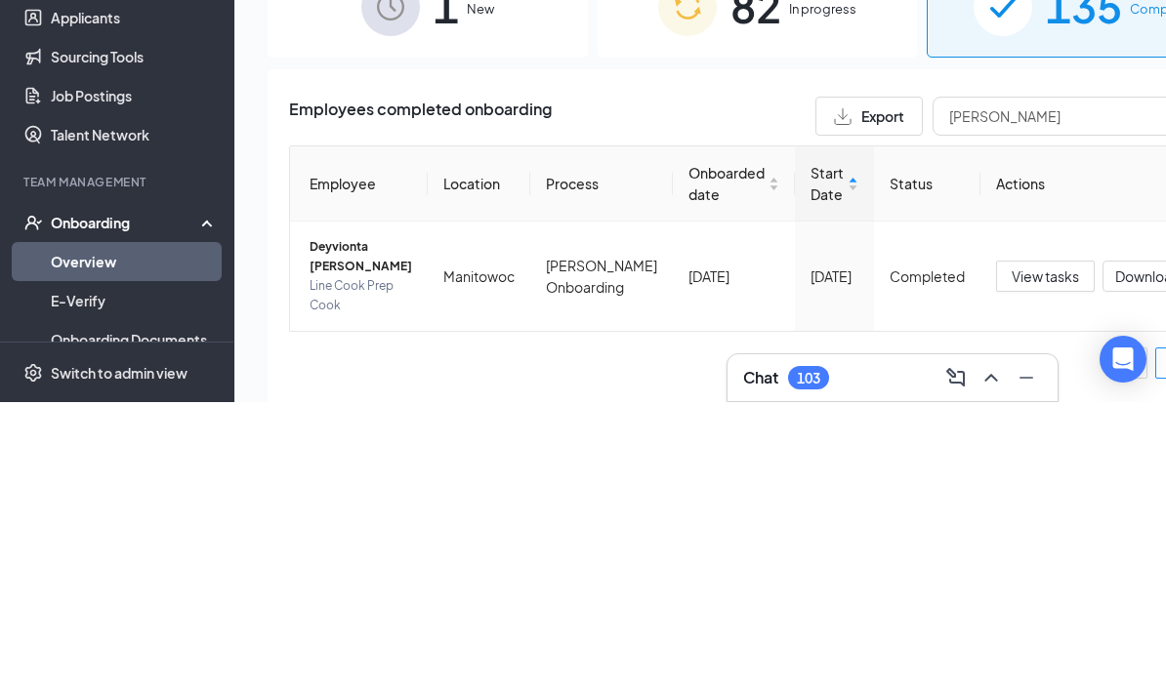
scroll to position [168, 0]
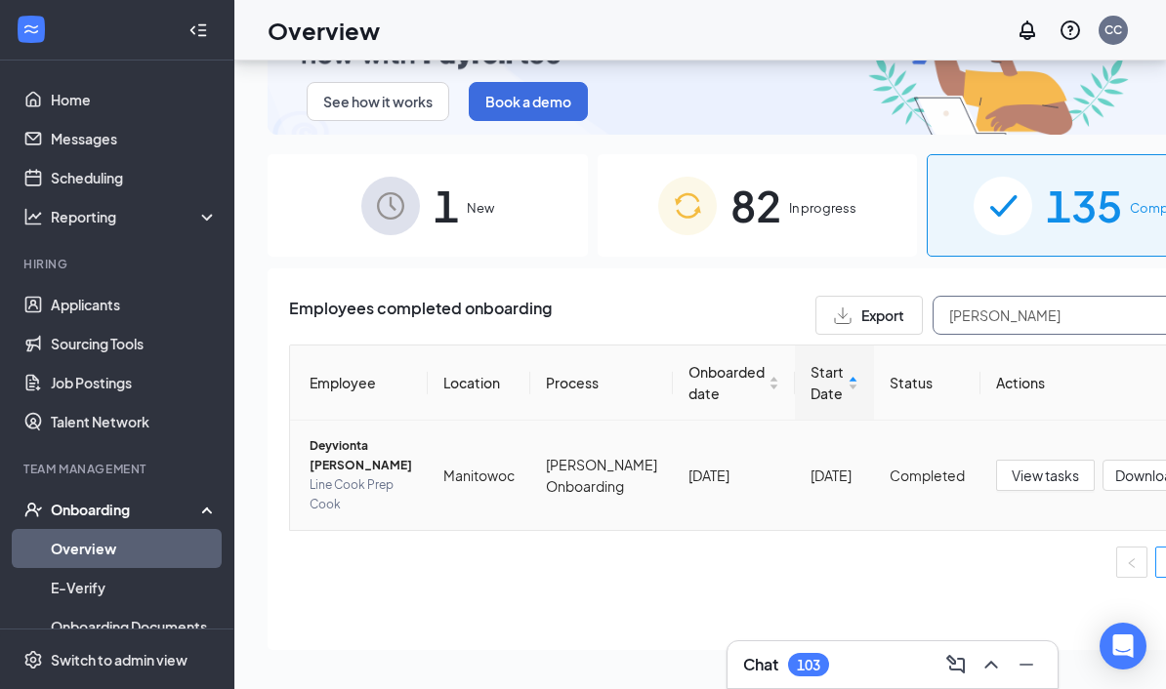
type input "[PERSON_NAME]"
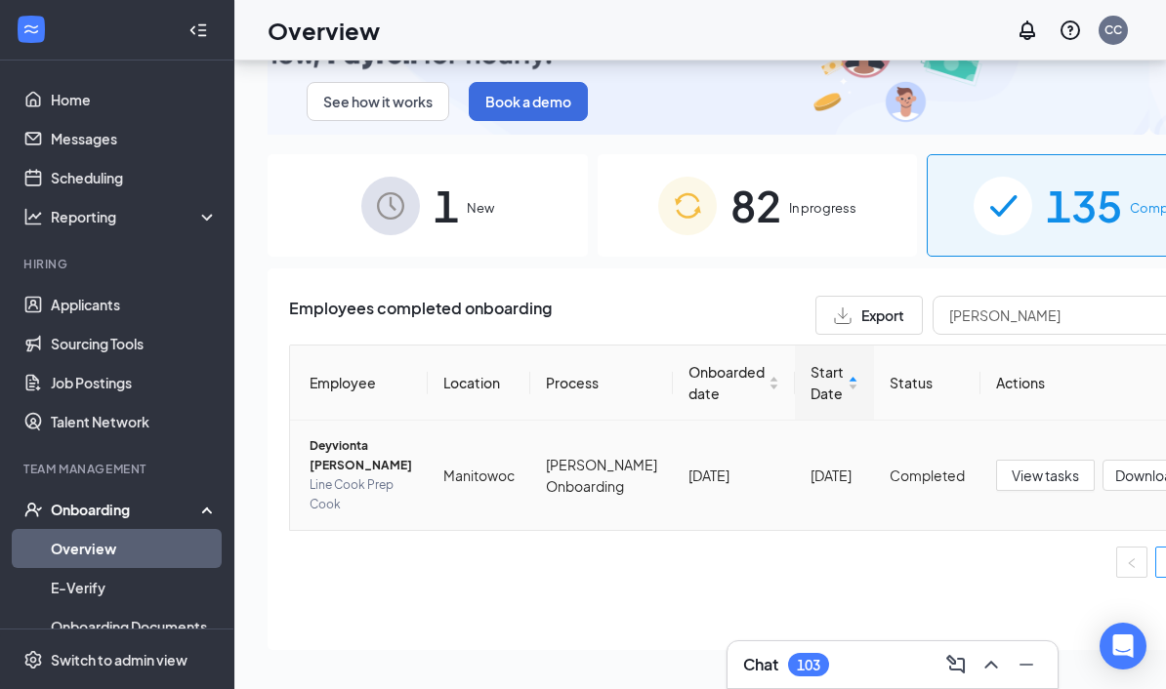
click at [339, 436] on span "Deyvionta [PERSON_NAME]" at bounding box center [361, 455] width 103 height 39
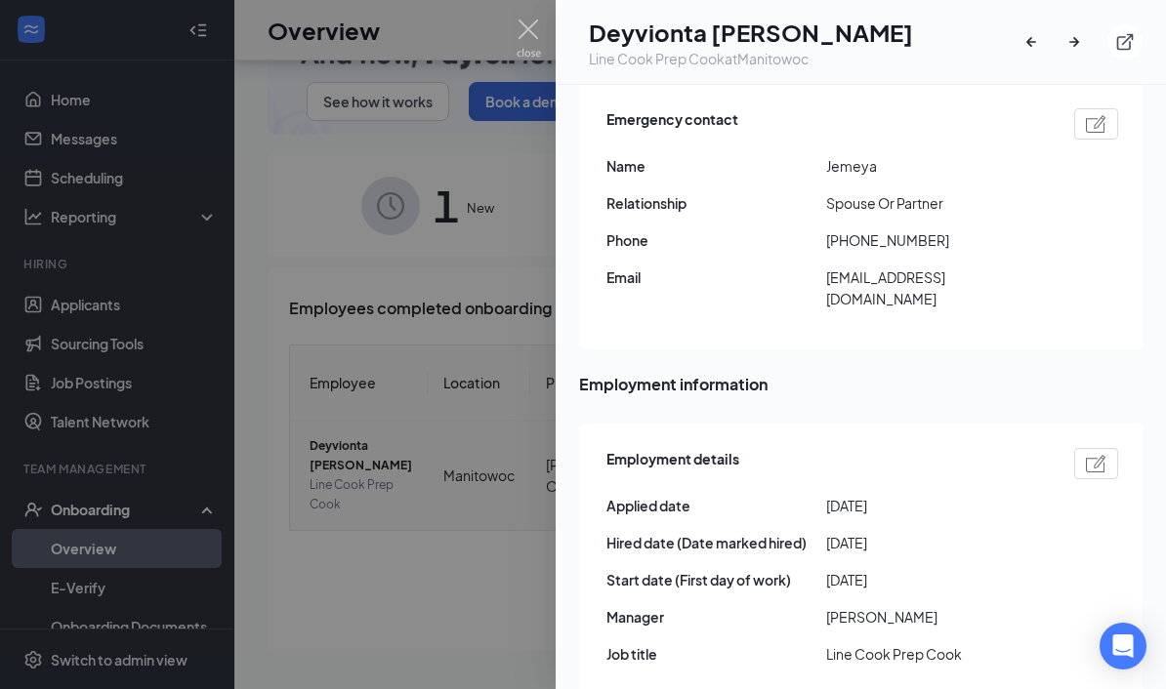
scroll to position [683, 0]
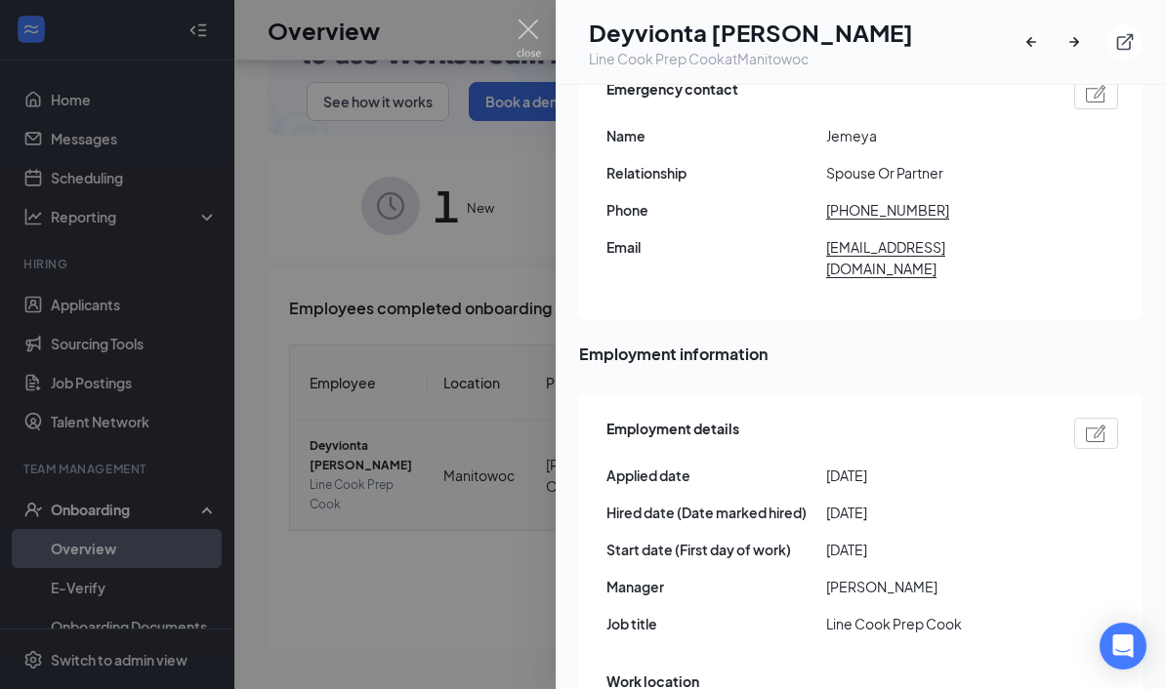
click at [536, 29] on img at bounding box center [529, 39] width 24 height 38
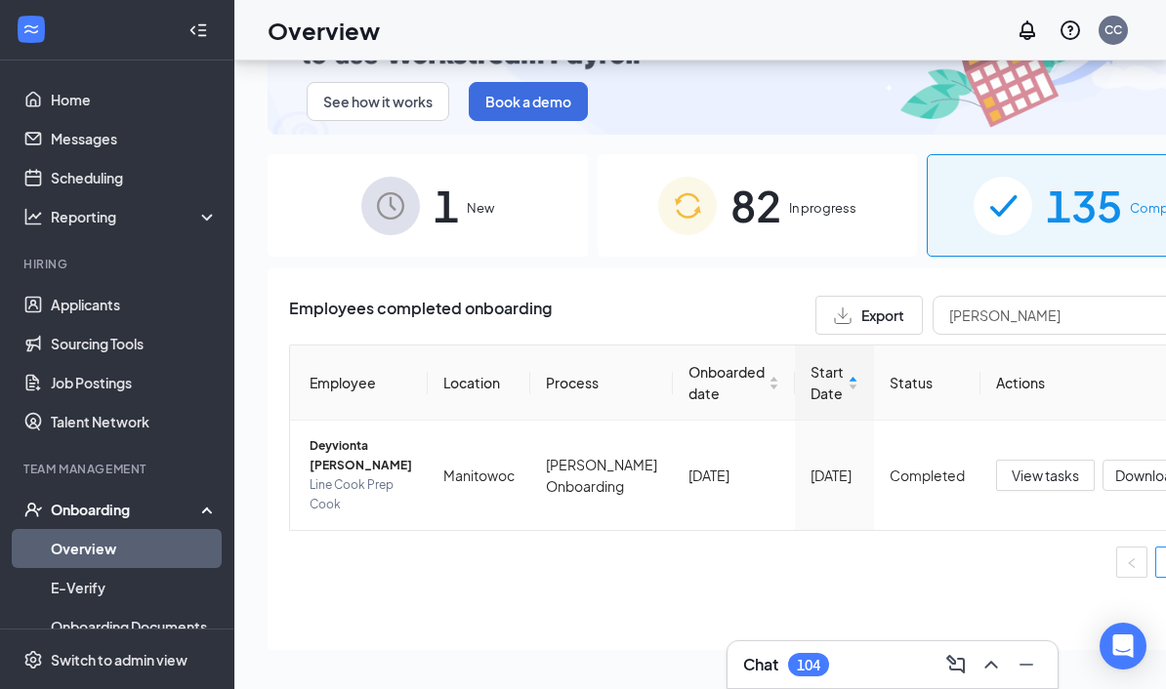
click at [1012, 465] on span "View tasks" at bounding box center [1045, 475] width 67 height 21
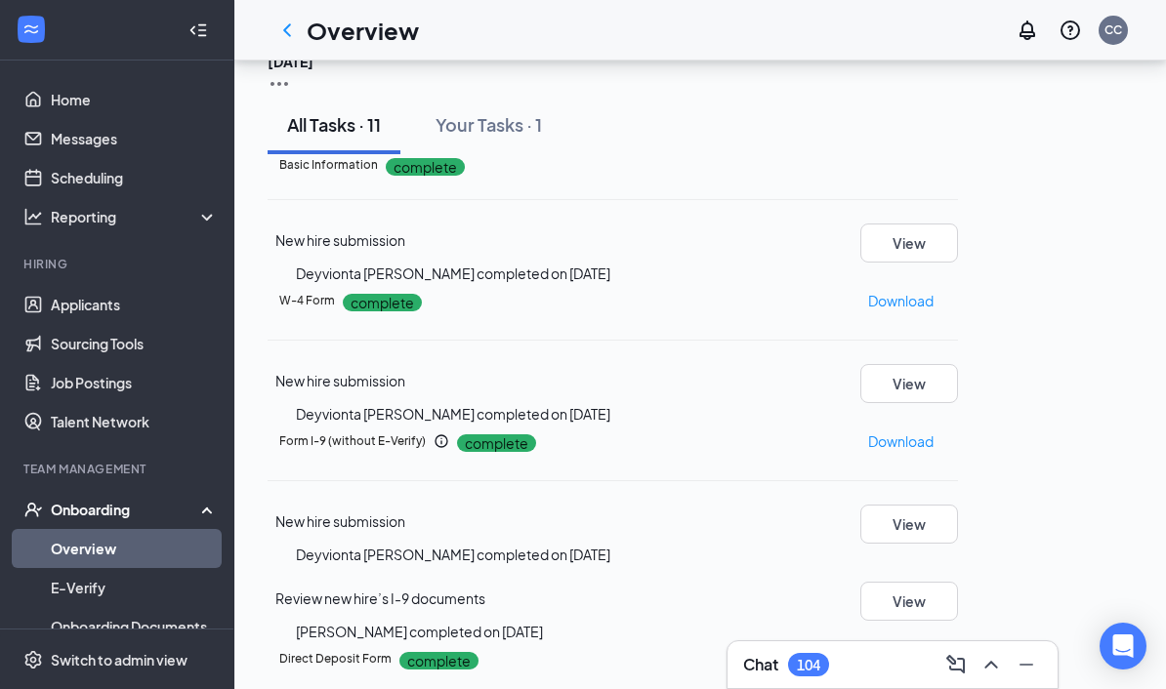
scroll to position [194, 0]
click at [933, 295] on p "Download" at bounding box center [900, 300] width 65 height 21
